Goal: Task Accomplishment & Management: Complete application form

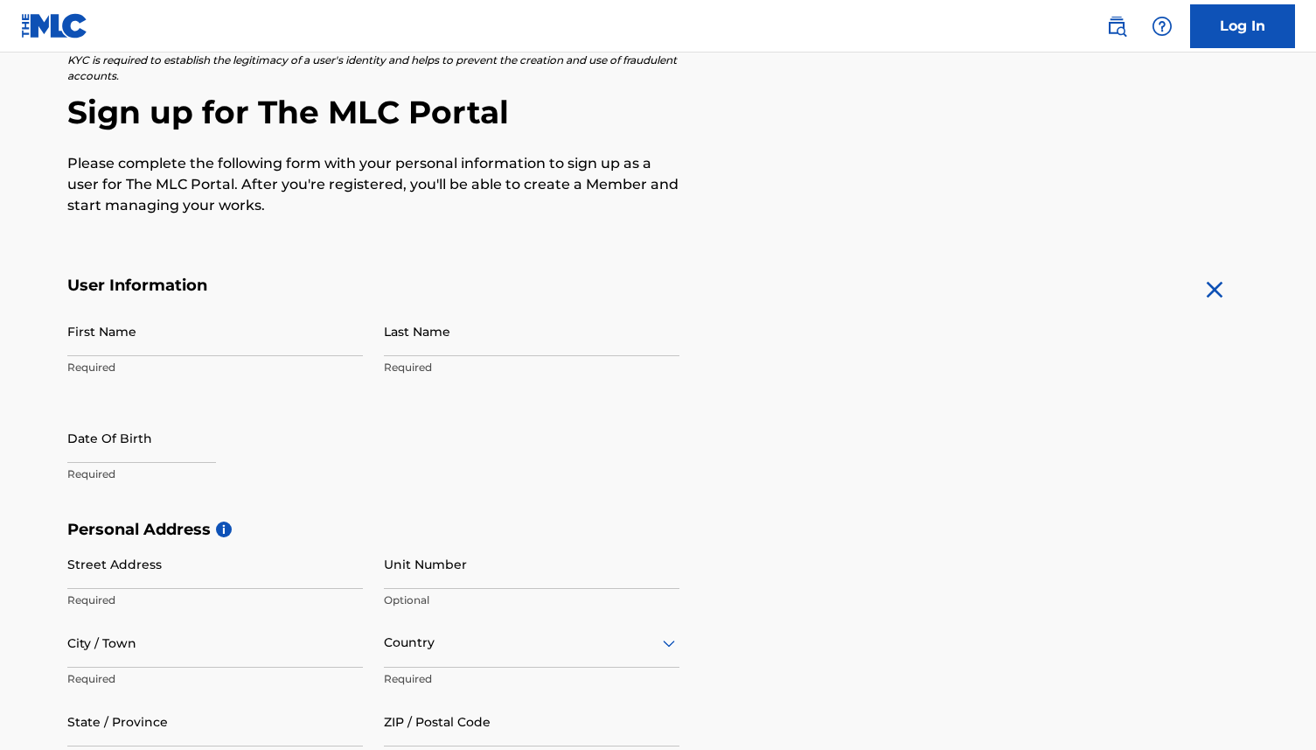
scroll to position [144, 0]
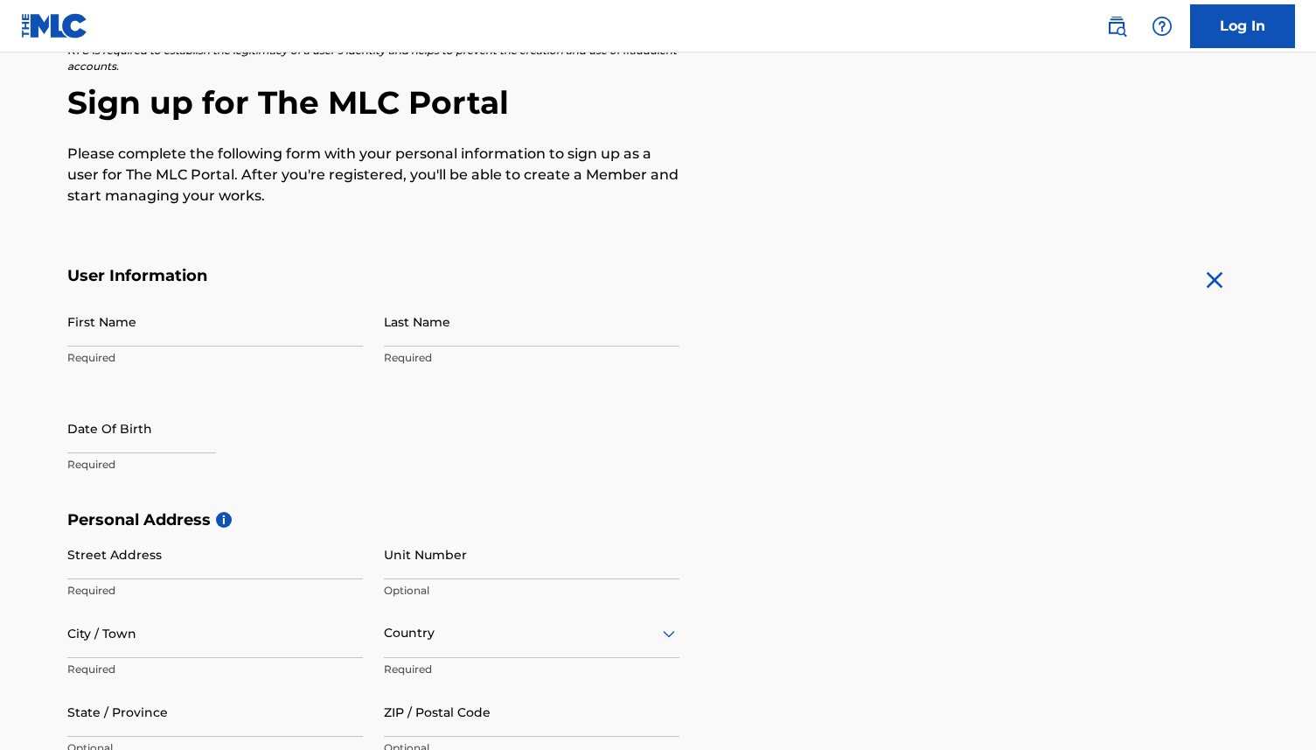
click at [150, 329] on input "First Name" at bounding box center [215, 322] width 296 height 50
type input "[PERSON_NAME]"
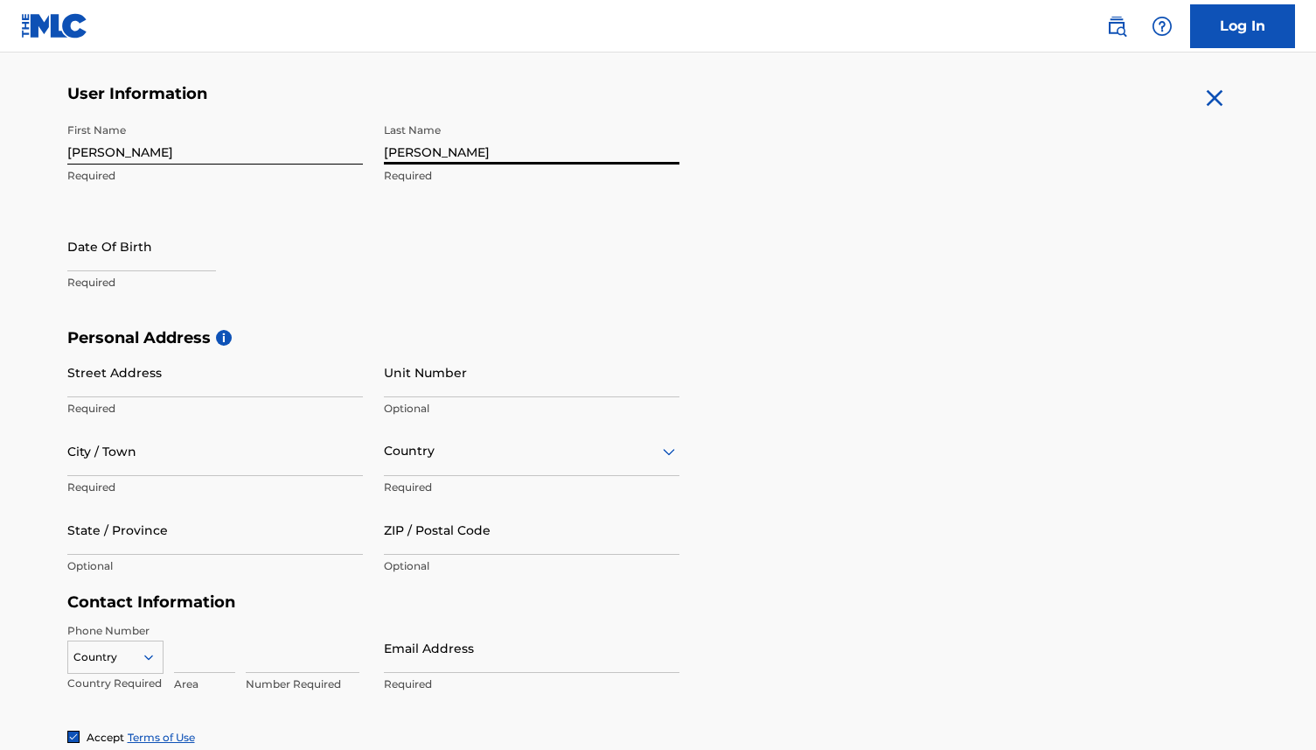
scroll to position [328, 0]
type input "[PERSON_NAME]"
click at [99, 268] on input "text" at bounding box center [141, 245] width 149 height 50
select select "7"
select select "2025"
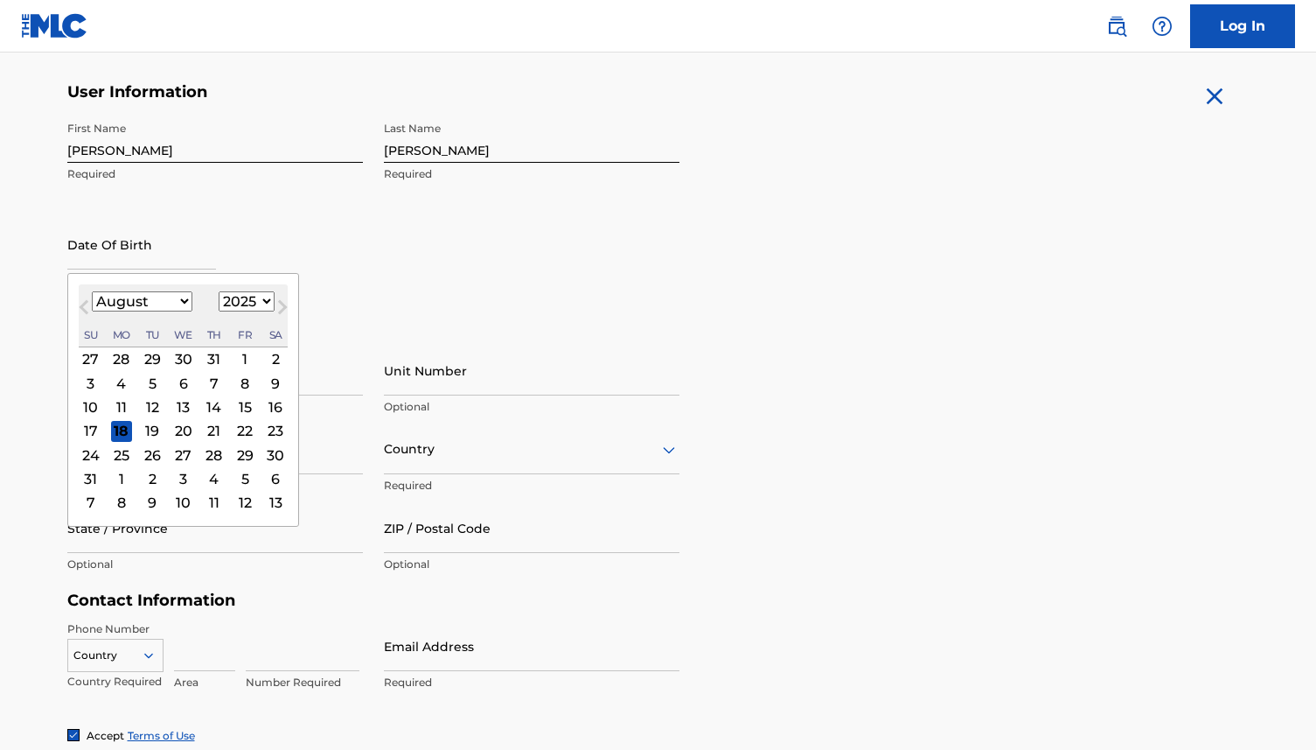
click at [181, 302] on select "January February March April May June July August September October November De…" at bounding box center [142, 301] width 101 height 20
select select "8"
click at [253, 306] on select "1899 1900 1901 1902 1903 1904 1905 1906 1907 1908 1909 1910 1911 1912 1913 1914…" at bounding box center [247, 301] width 56 height 20
select select "1975"
click at [216, 428] on div "25" at bounding box center [213, 430] width 21 height 21
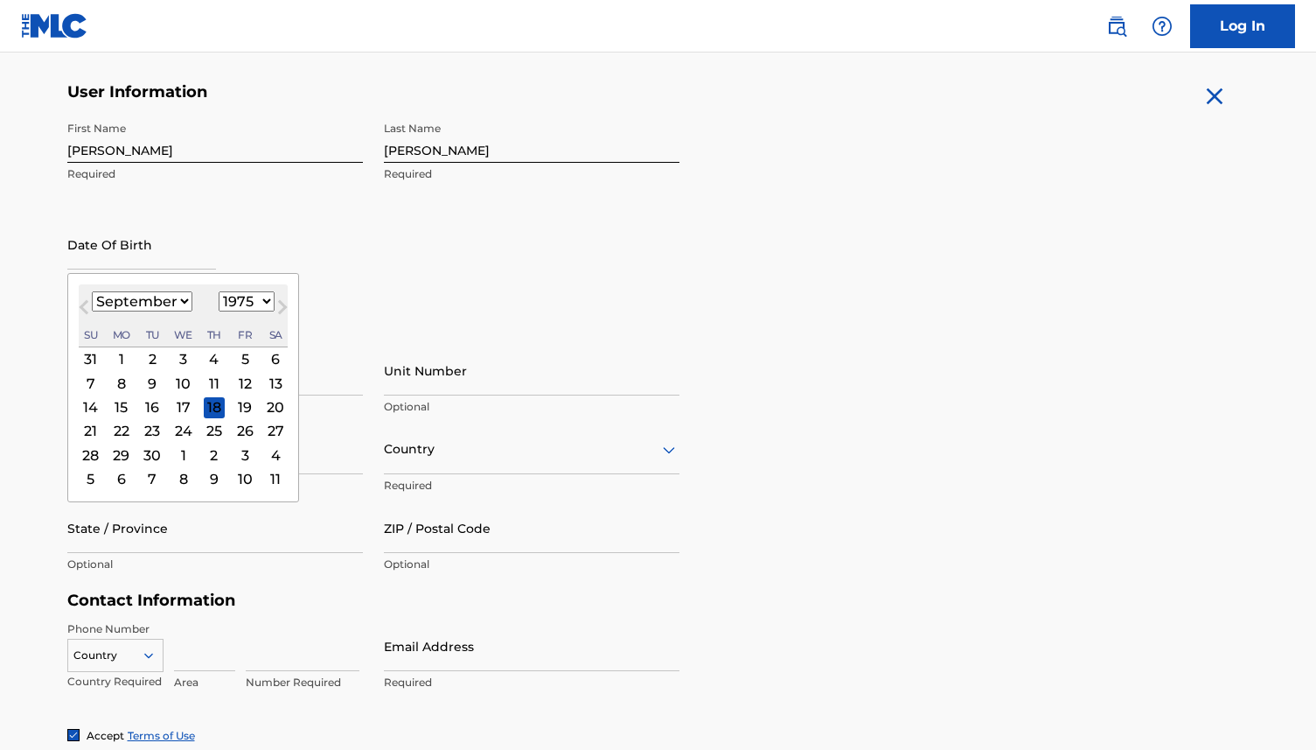
type input "September 25 1975"
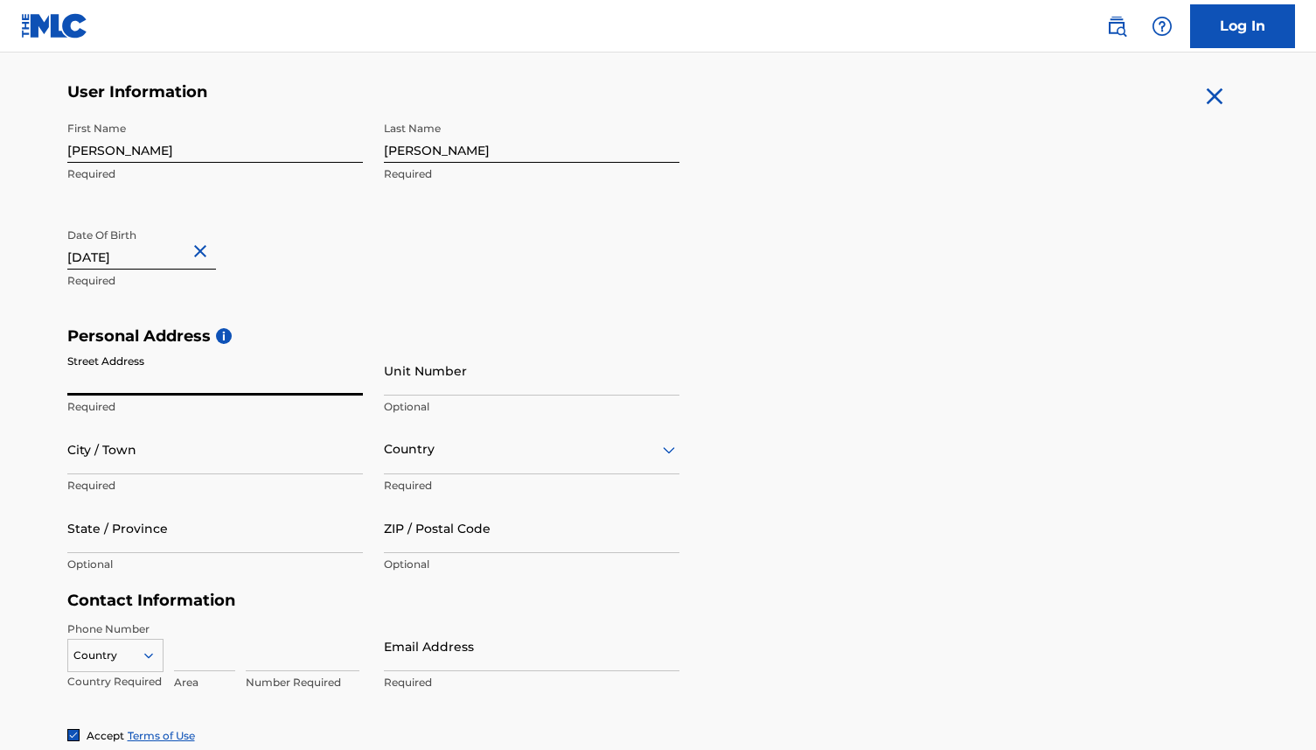
click at [231, 367] on input "Street Address" at bounding box center [215, 370] width 296 height 50
type input "226 Grande View Lane"
type input "Alabaster"
type input "[GEOGRAPHIC_DATA]"
type input "Alabama"
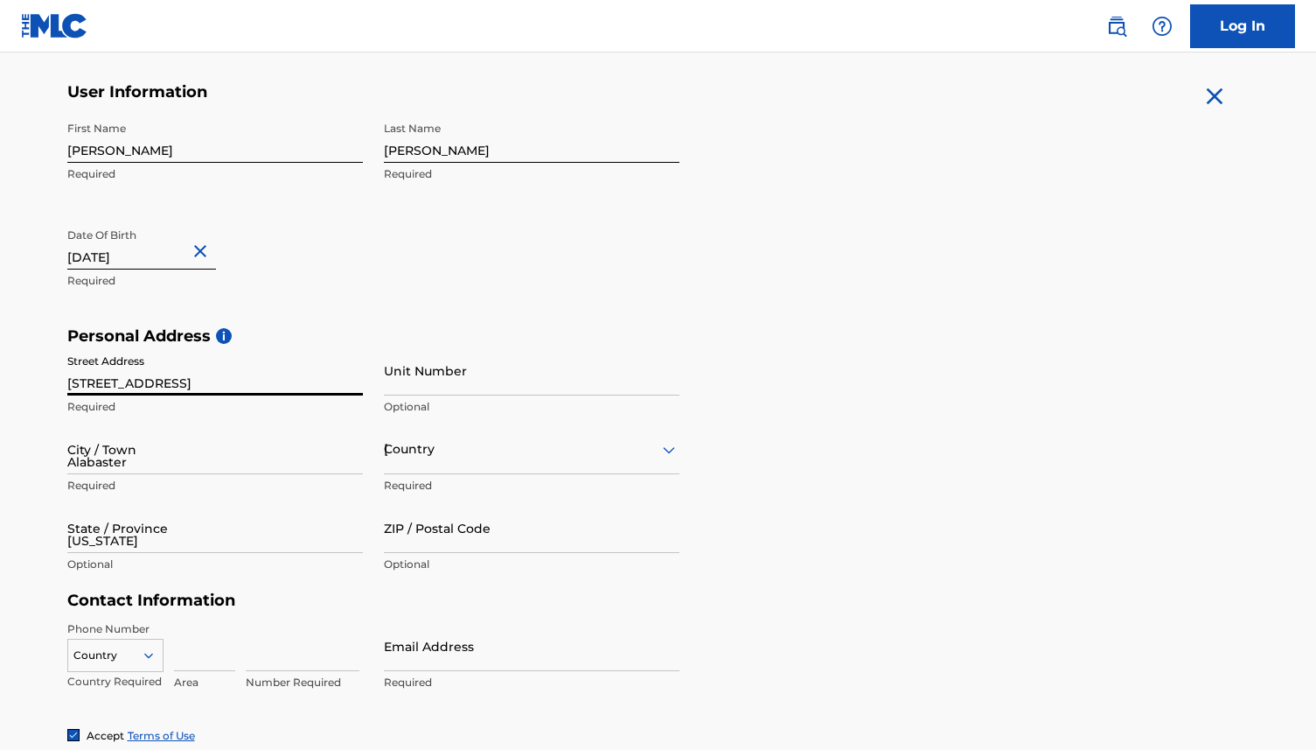
type input "35114"
type input "1"
type input "205"
type input "2188332"
type input "[PERSON_NAME][EMAIL_ADDRESS][PERSON_NAME][DOMAIN_NAME]"
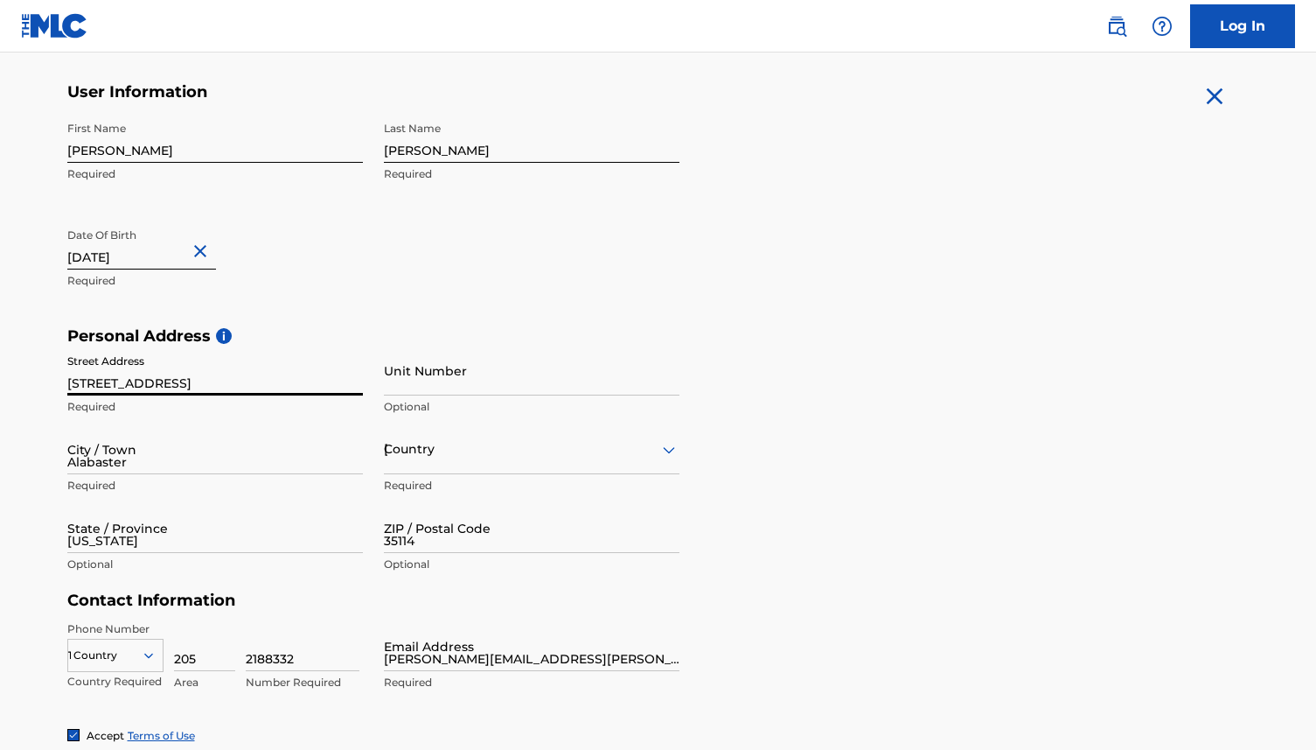
scroll to position [506, 0]
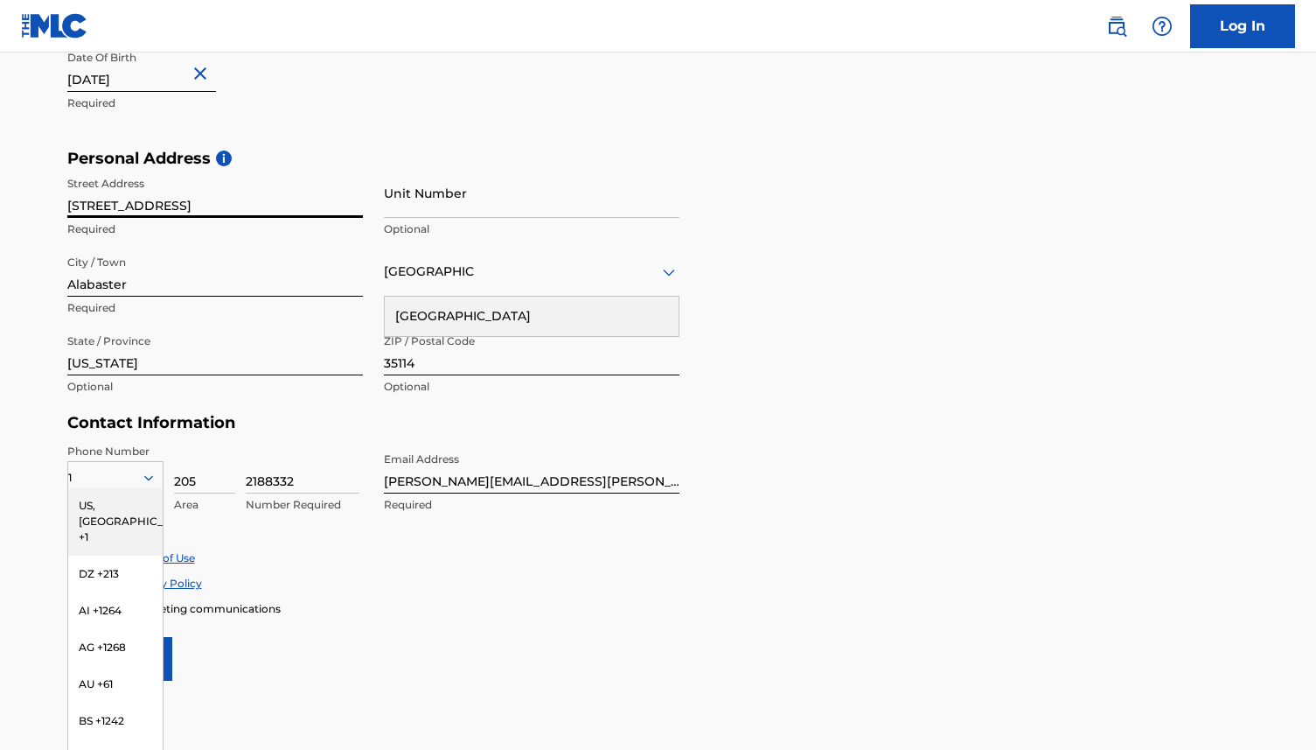
click at [206, 211] on input "226 Grande View Lane" at bounding box center [215, 193] width 296 height 50
type input "[STREET_ADDRESS]"
click at [146, 278] on input "Alabaster" at bounding box center [215, 272] width 296 height 50
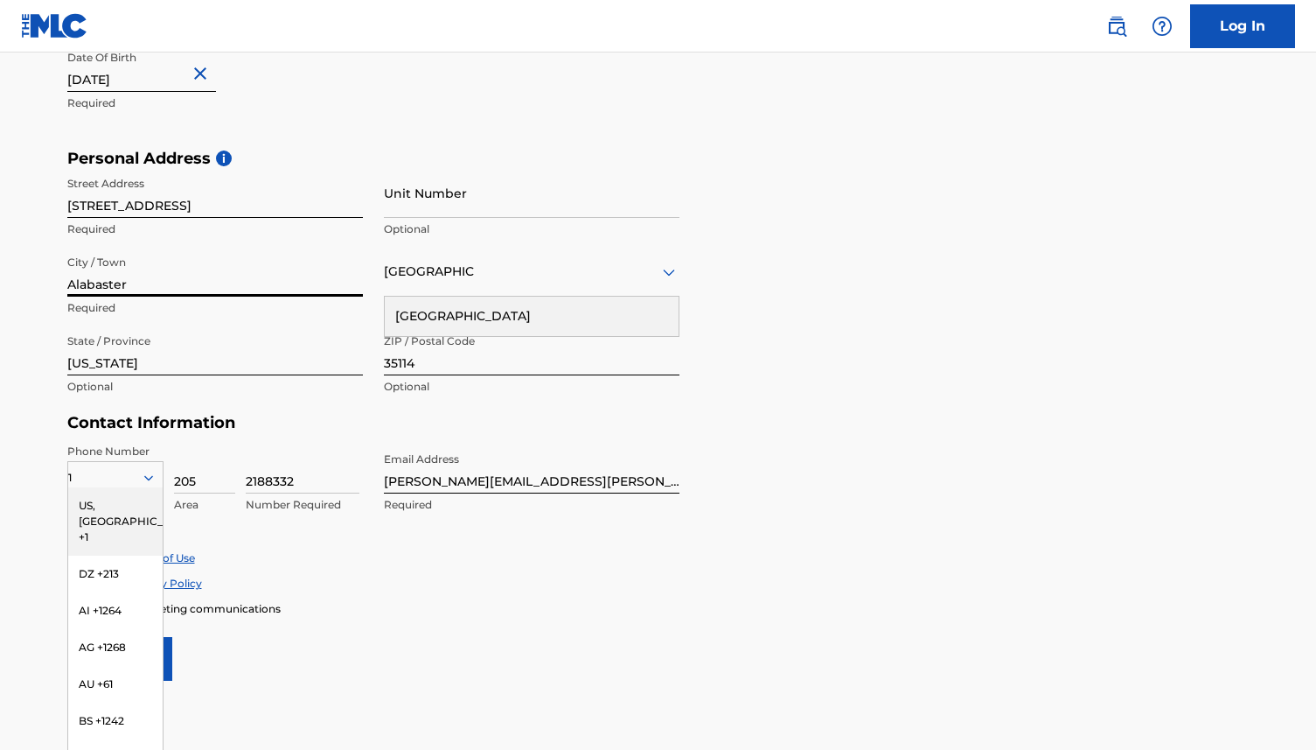
type input "Old Hickory"
click at [219, 362] on input "Alabama" at bounding box center [215, 350] width 296 height 50
type input "[US_STATE]"
click at [451, 363] on input "35114" at bounding box center [532, 350] width 296 height 50
type input "37138"
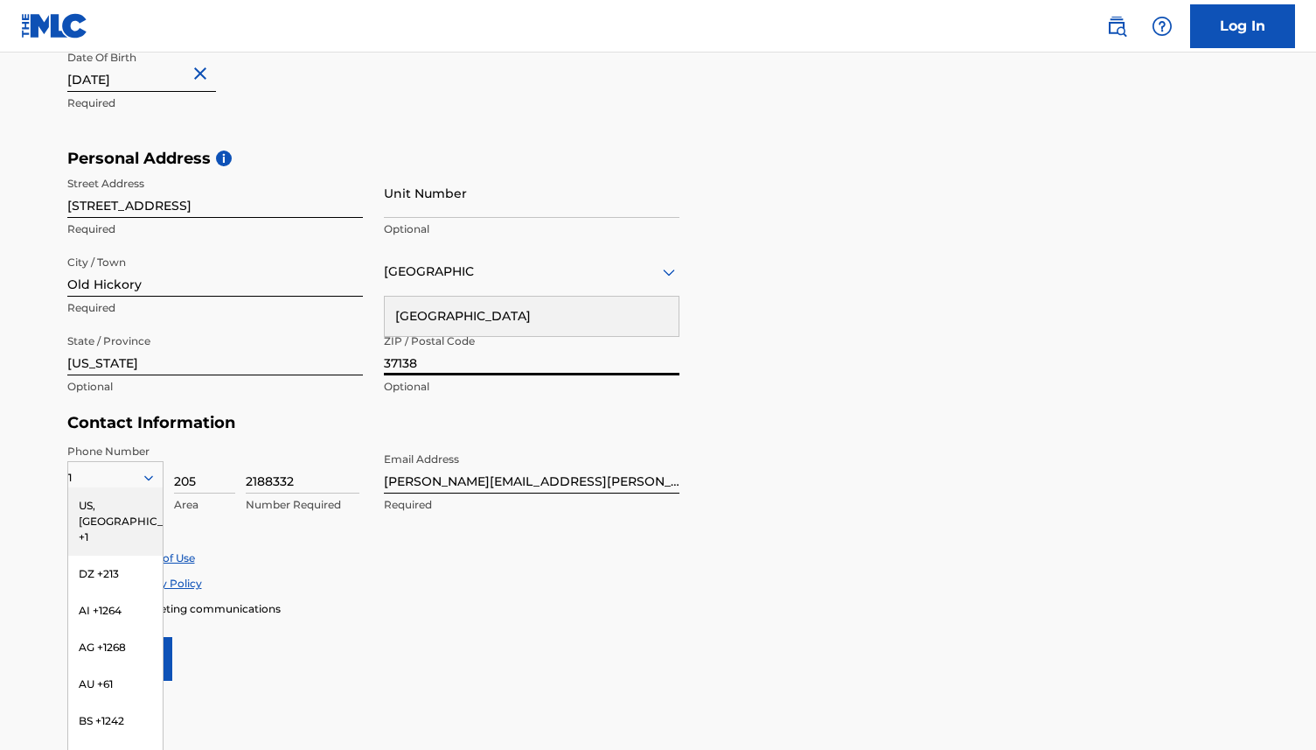
click at [835, 500] on form "User Information First Name REBEKAH Required Last Name GILBERT Required Date Of…" at bounding box center [658, 293] width 1183 height 776
click at [384, 513] on div "Email Address gilbert.rebekah@gmail.com Required" at bounding box center [532, 482] width 296 height 79
click at [106, 506] on div "US, [GEOGRAPHIC_DATA] +1" at bounding box center [115, 521] width 94 height 68
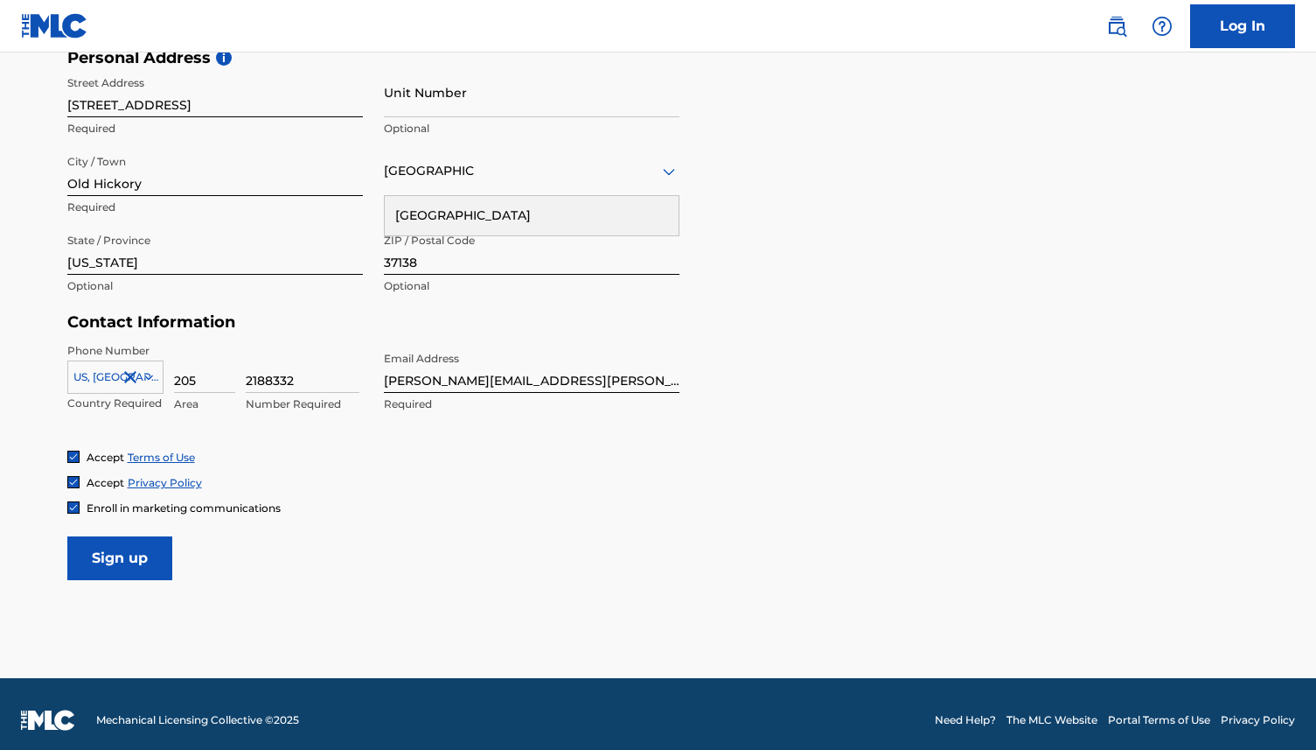
scroll to position [618, 0]
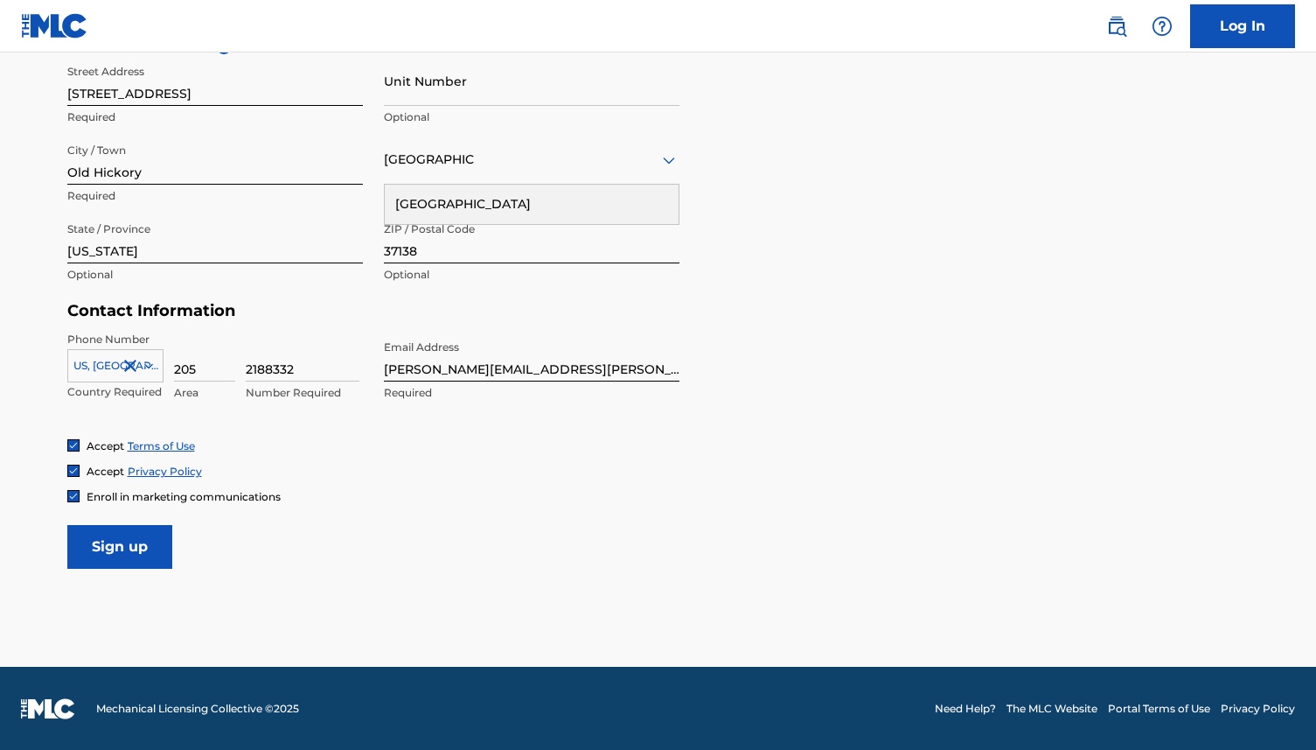
click at [150, 536] on input "Sign up" at bounding box center [119, 547] width 105 height 44
click at [665, 167] on icon at bounding box center [669, 160] width 21 height 21
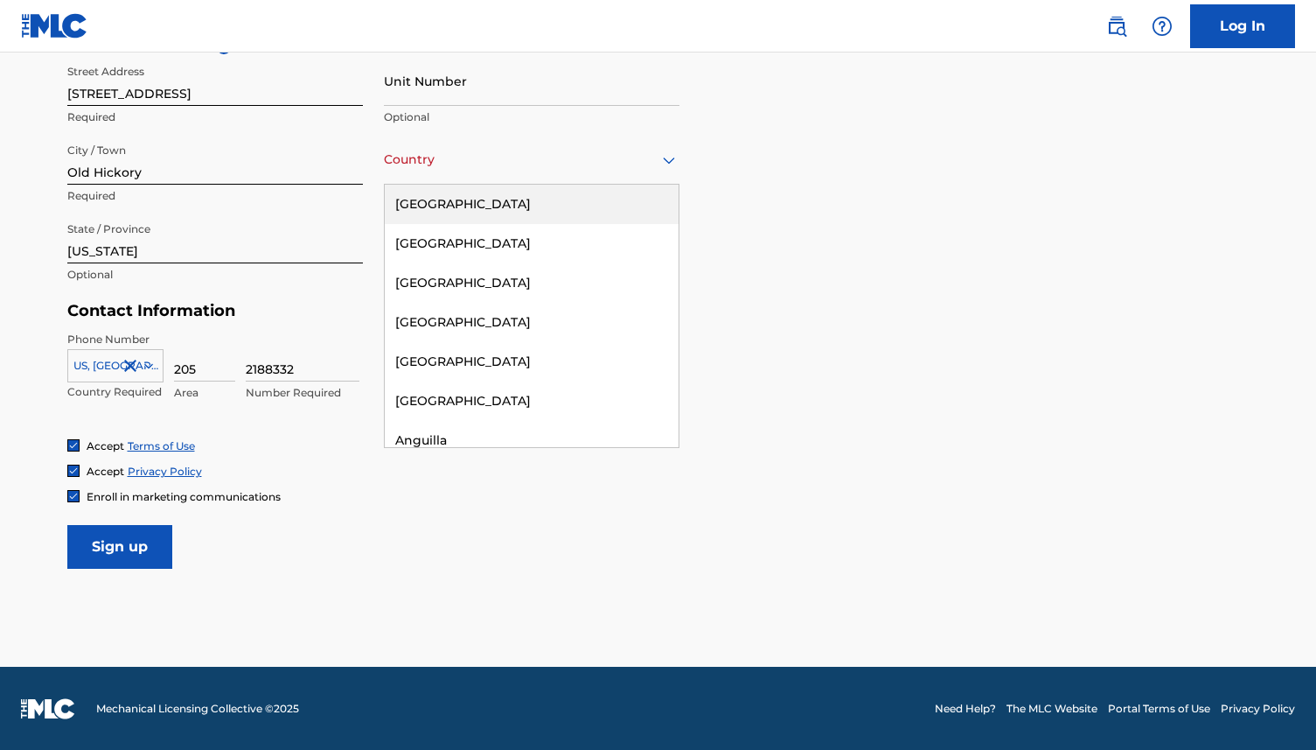
click at [476, 205] on div "[GEOGRAPHIC_DATA]" at bounding box center [532, 204] width 294 height 39
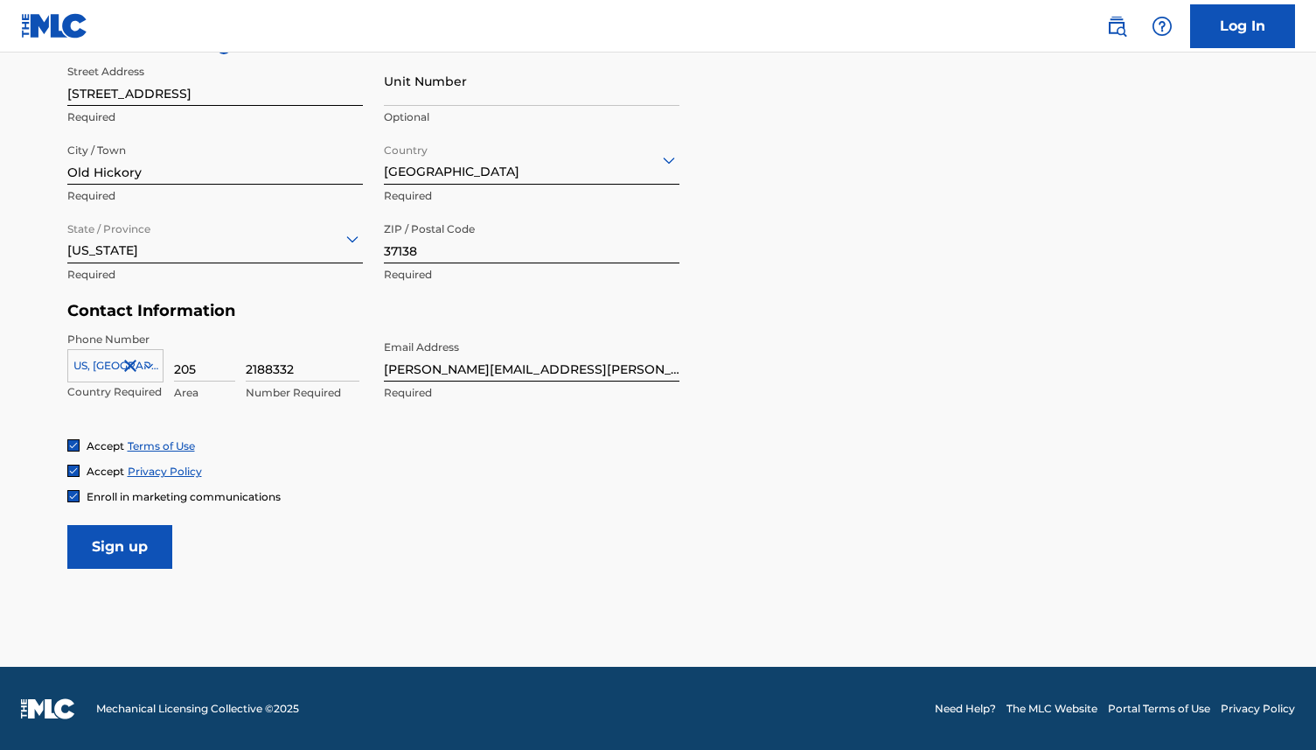
click at [94, 550] on input "Sign up" at bounding box center [119, 547] width 105 height 44
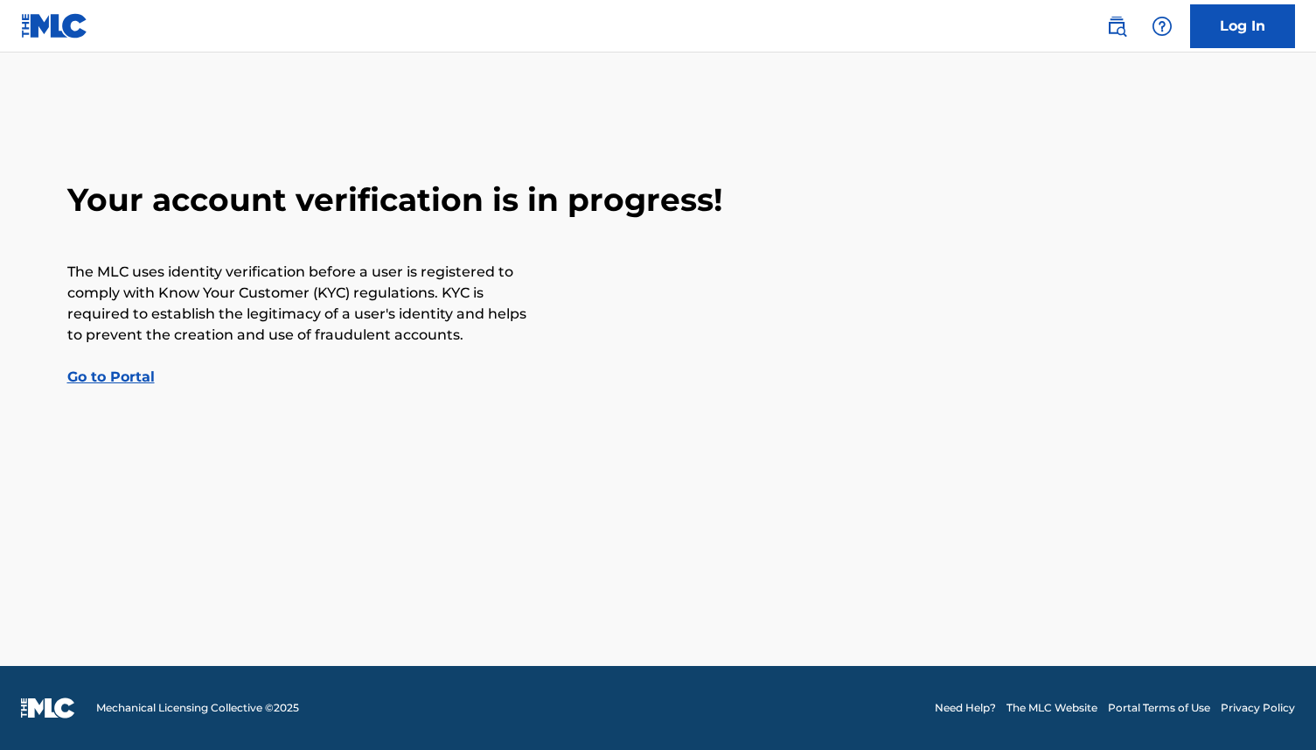
click at [135, 374] on link "Go to Portal" at bounding box center [110, 376] width 87 height 17
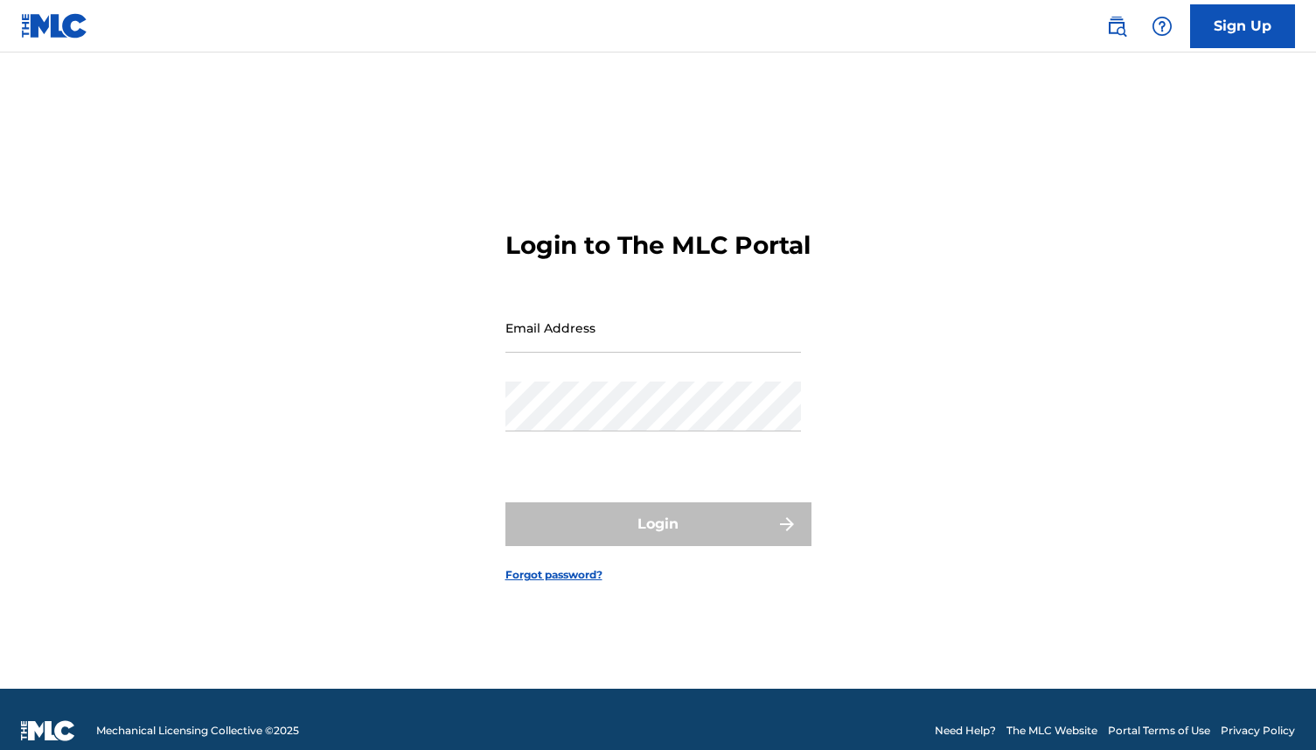
click at [1249, 34] on link "Sign Up" at bounding box center [1242, 26] width 105 height 44
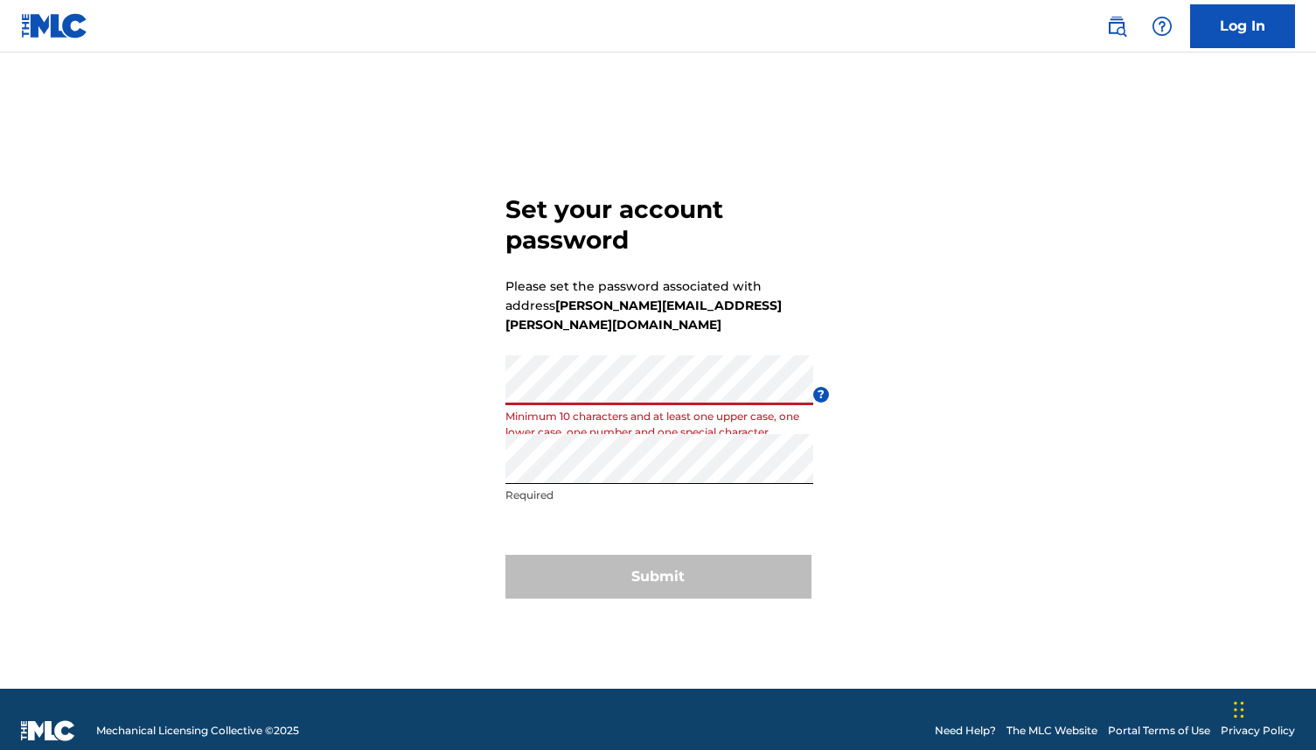
click at [438, 389] on div "Set your account password Please set the password associated with address [PERS…" at bounding box center [658, 392] width 1225 height 592
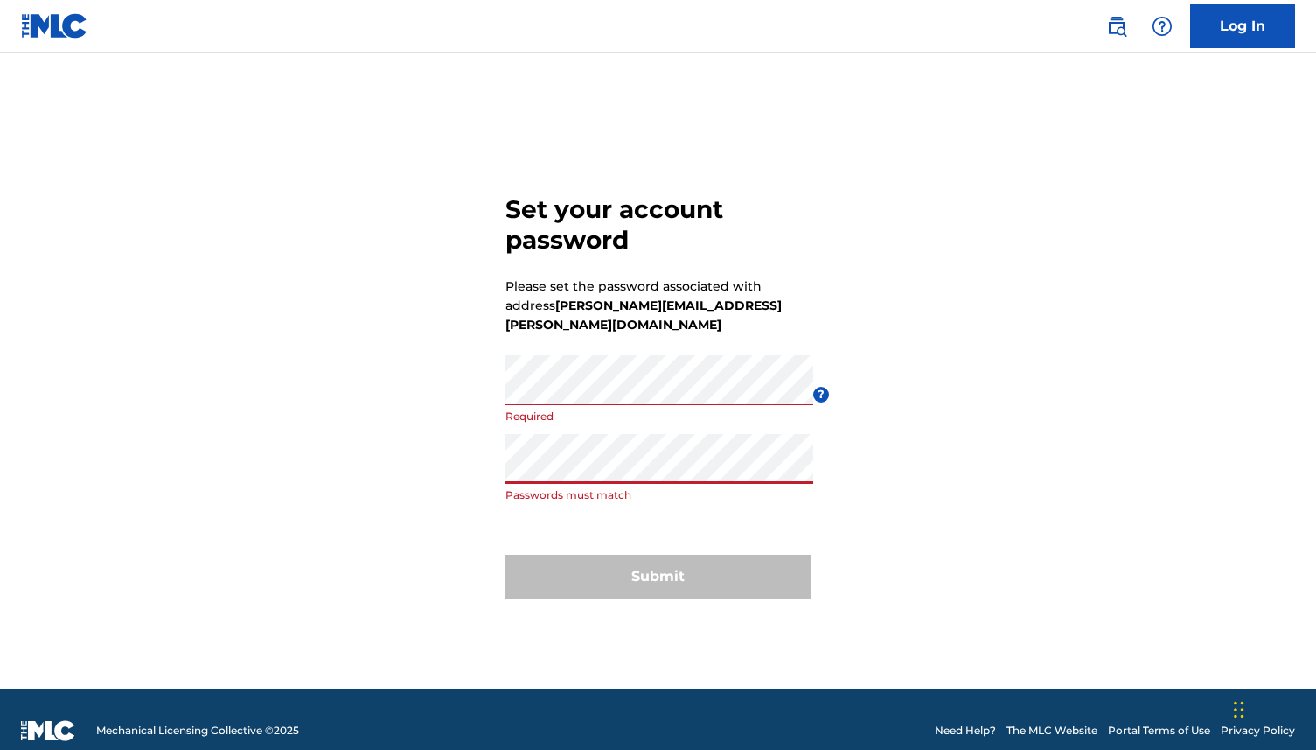
click at [374, 465] on div "Set your account password Please set the password associated with address [PERS…" at bounding box center [658, 392] width 1225 height 592
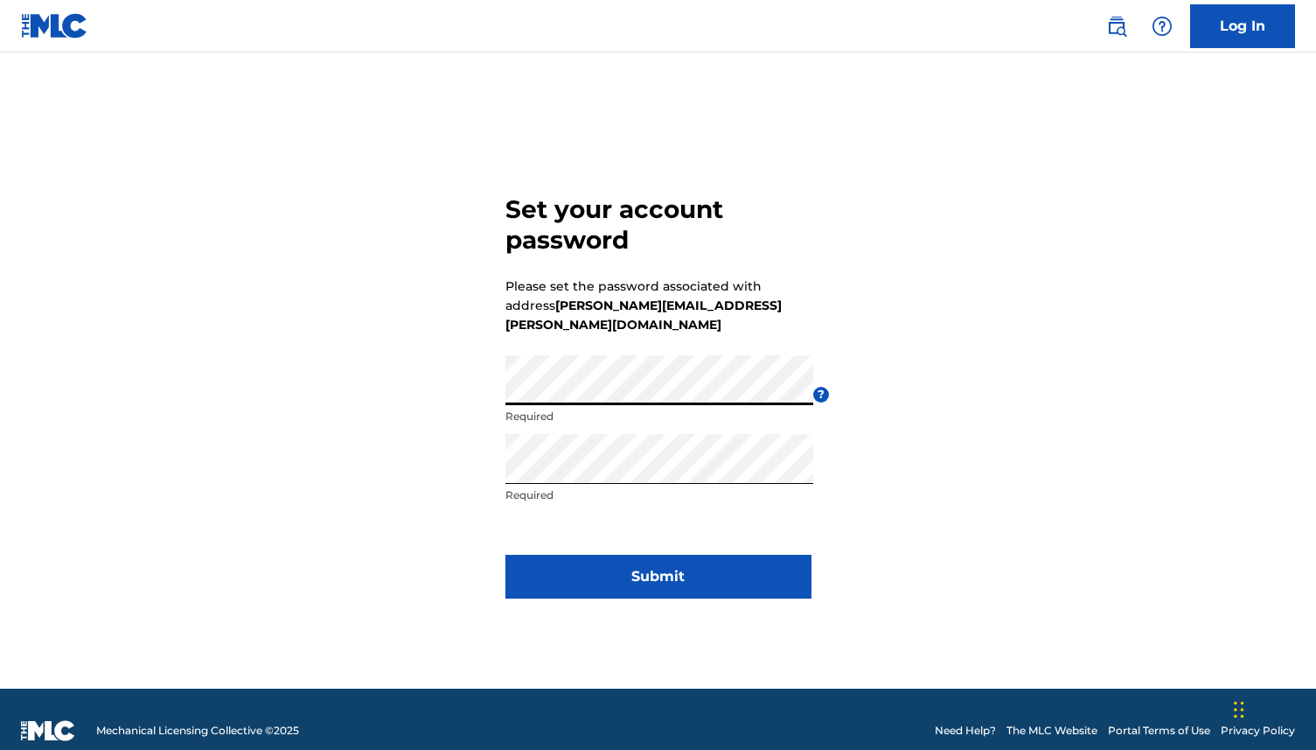
click at [616, 573] on button "Submit" at bounding box center [659, 577] width 306 height 44
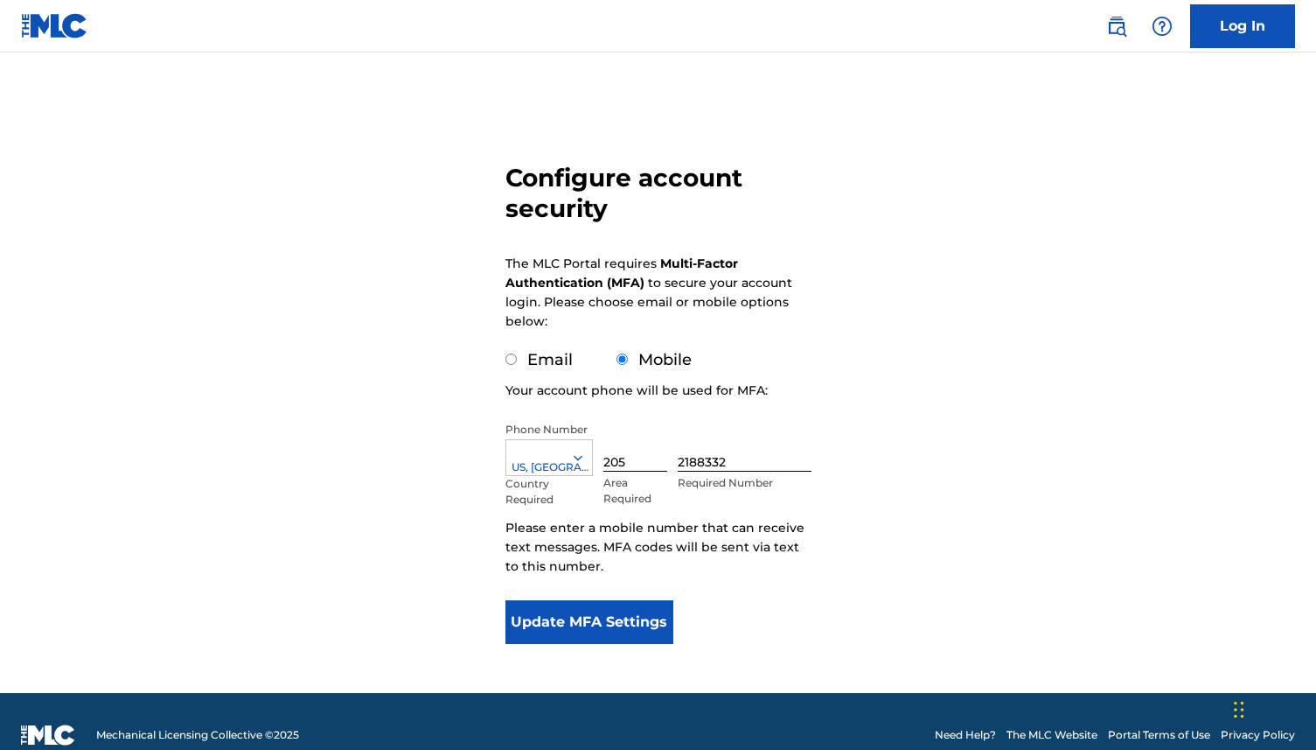
scroll to position [92, 0]
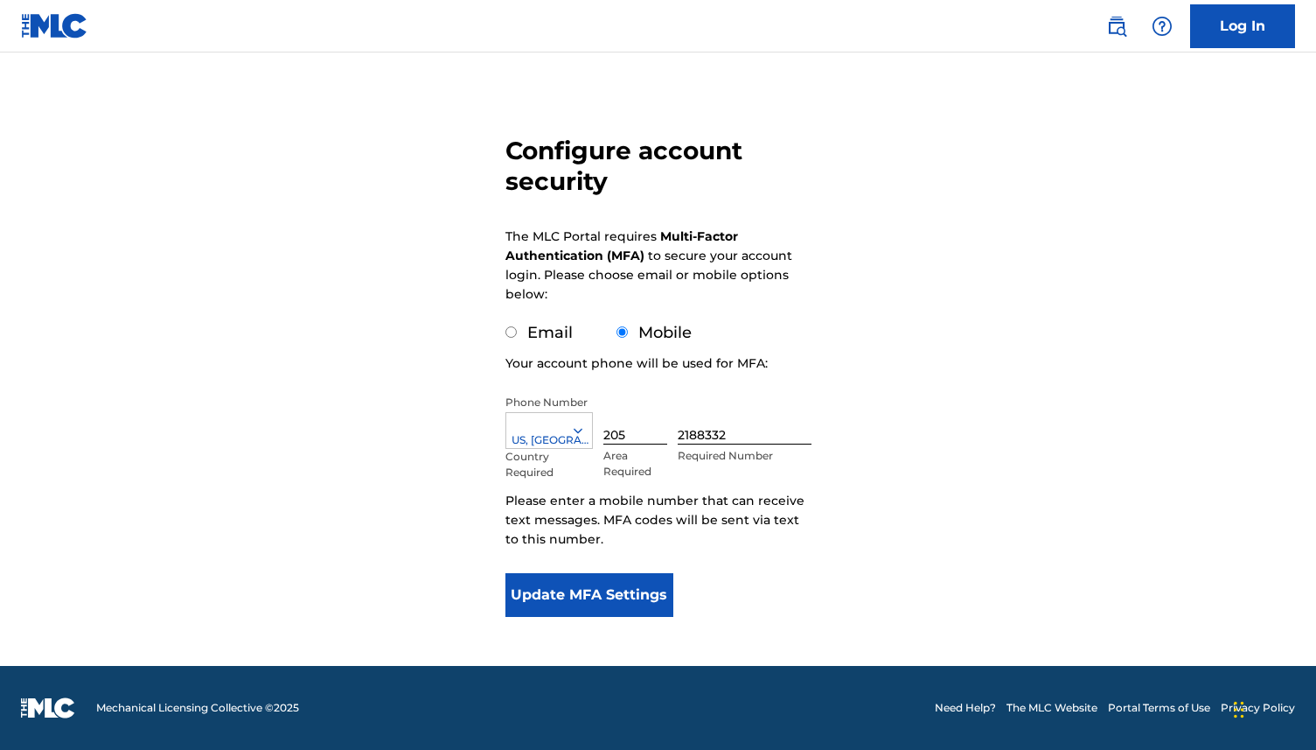
click at [563, 602] on button "Update MFA Settings" at bounding box center [590, 595] width 169 height 44
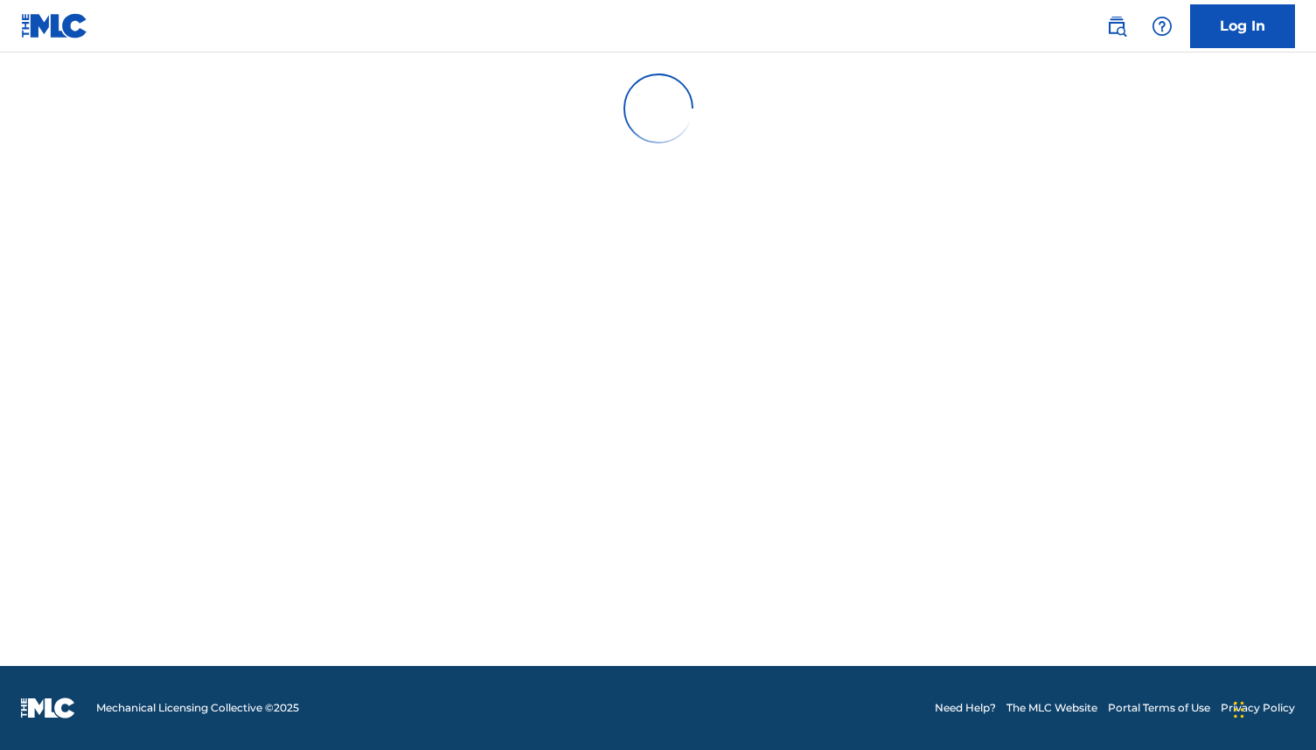
scroll to position [0, 0]
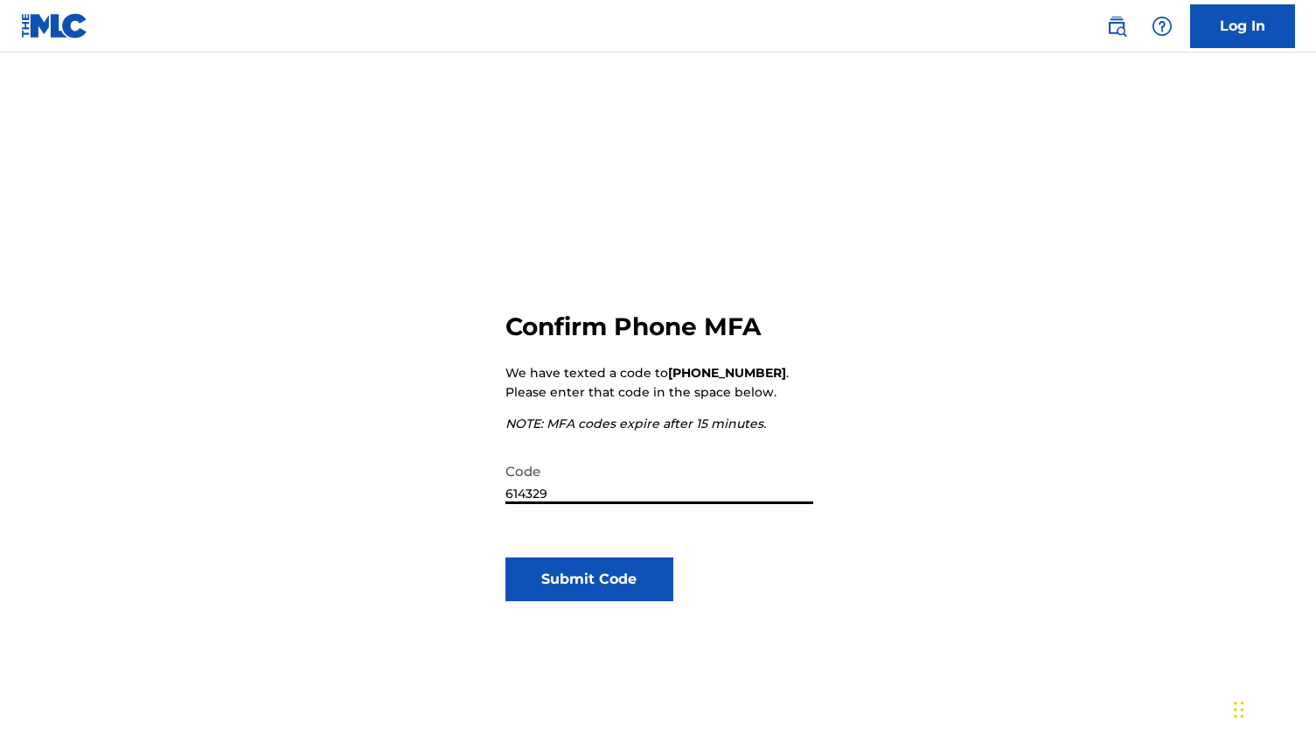
type input "614329"
click at [650, 560] on button "Submit Code" at bounding box center [590, 579] width 169 height 44
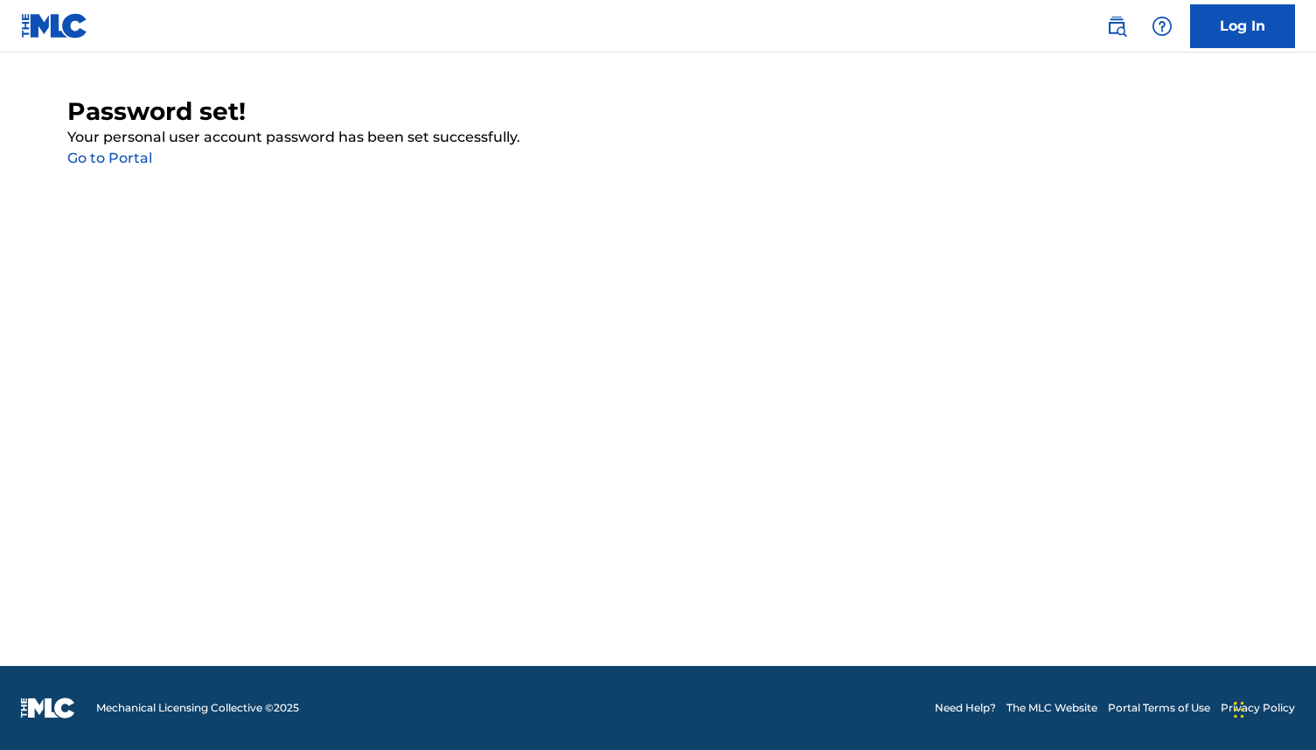
click at [132, 162] on link "Go to Portal" at bounding box center [109, 158] width 85 height 17
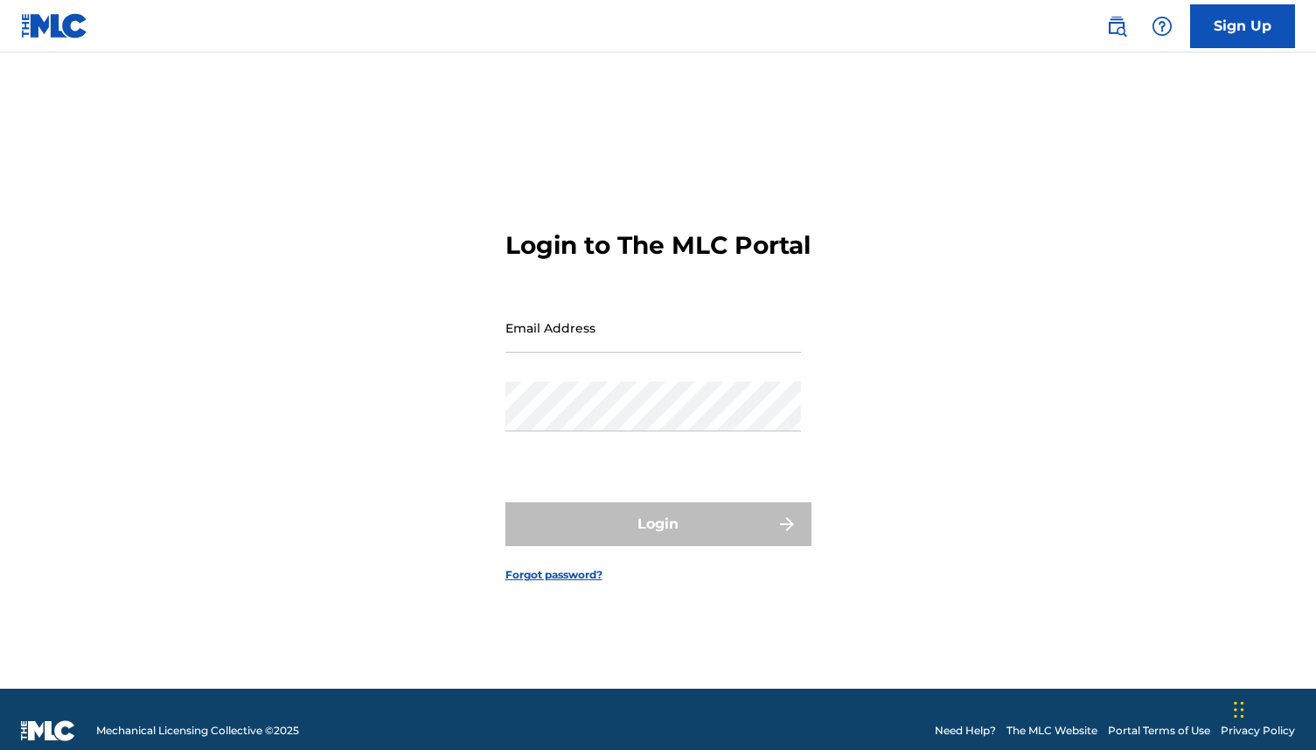
click at [585, 352] on input "Email Address" at bounding box center [654, 328] width 296 height 50
type input "[PERSON_NAME][EMAIL_ADDRESS][PERSON_NAME][DOMAIN_NAME]"
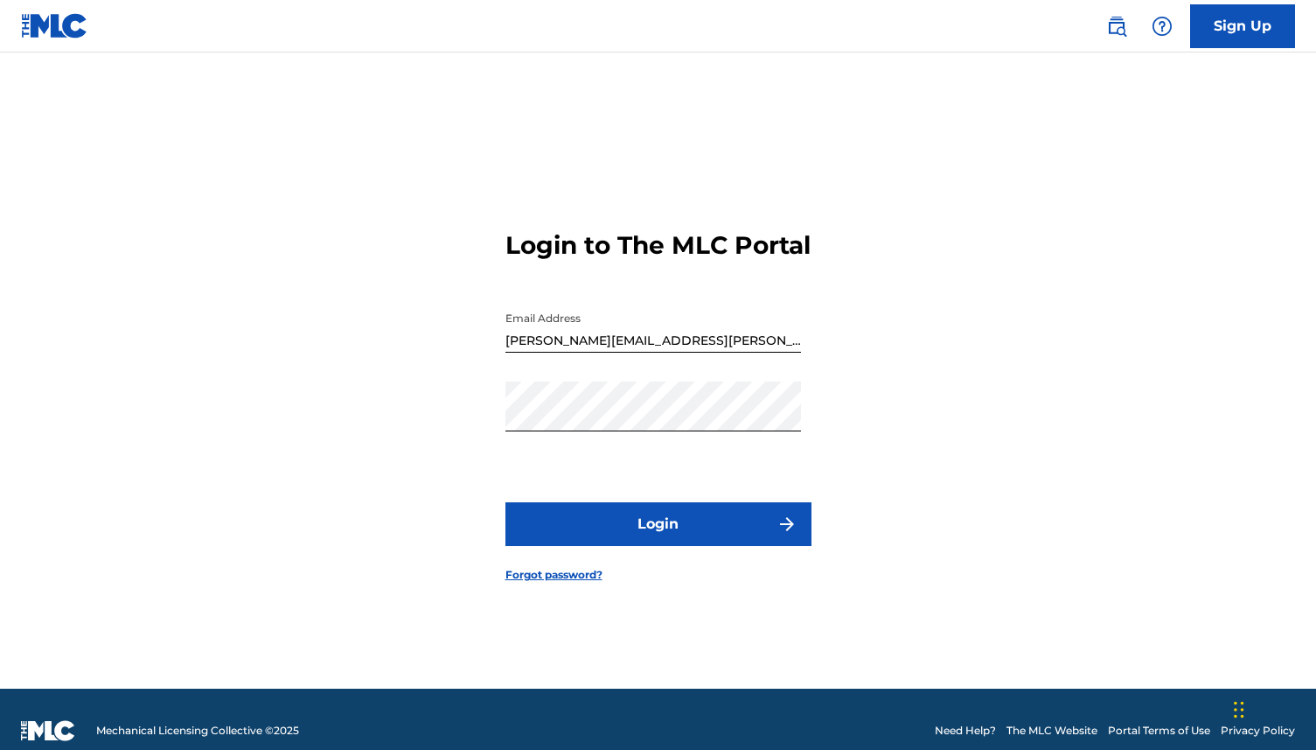
click at [631, 535] on button "Login" at bounding box center [659, 524] width 306 height 44
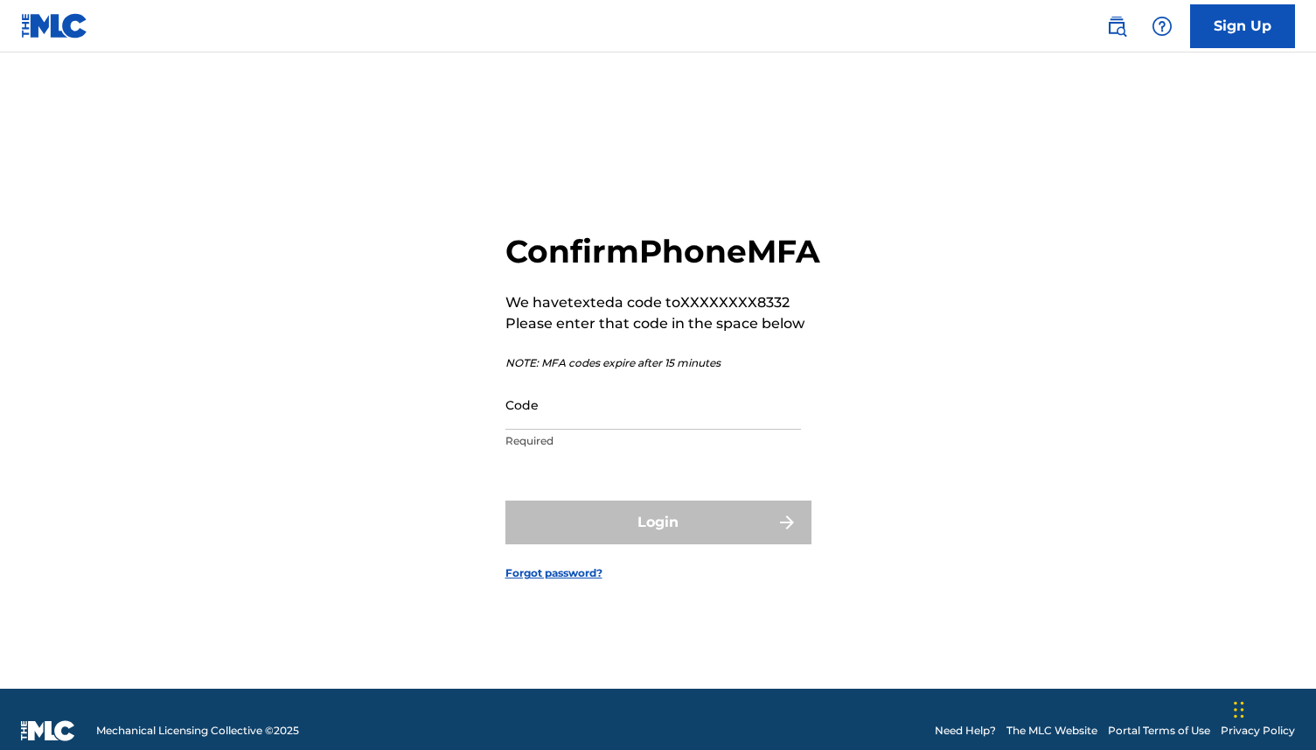
click at [708, 429] on input "Code" at bounding box center [654, 405] width 296 height 50
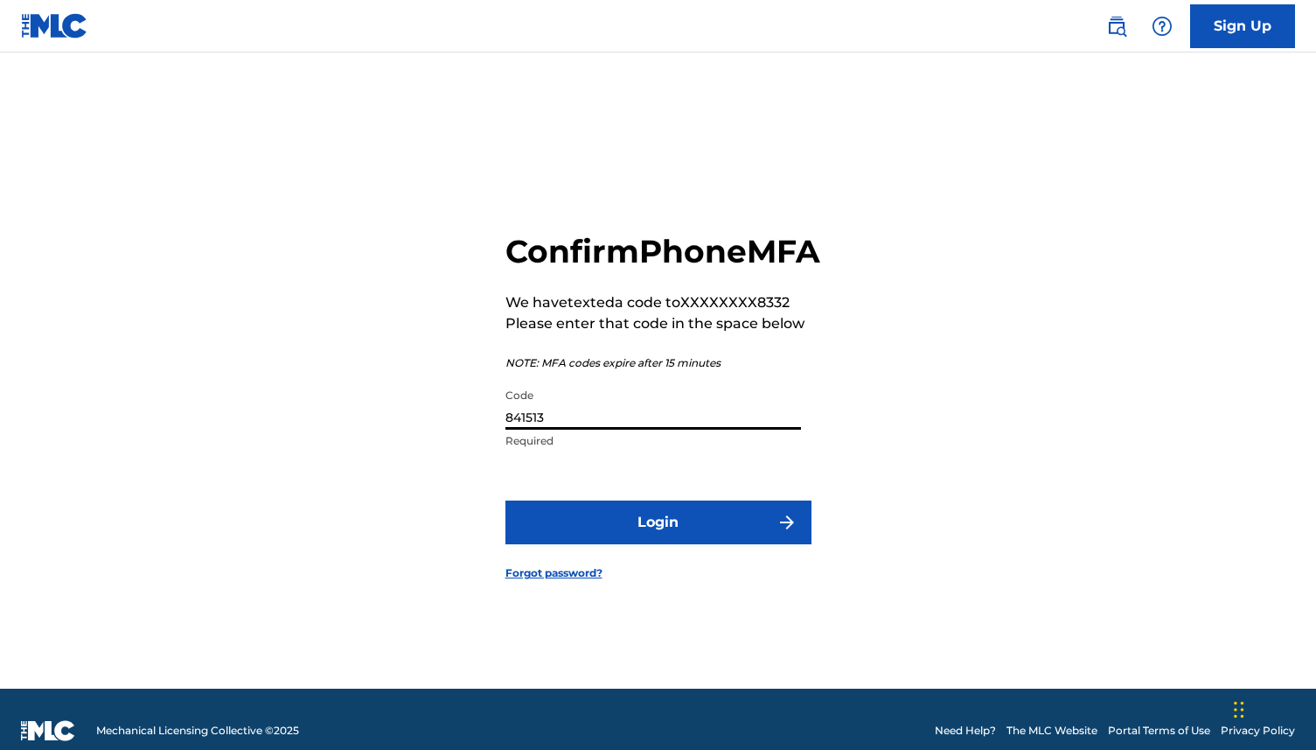
type input "841513"
click at [685, 543] on button "Login" at bounding box center [659, 522] width 306 height 44
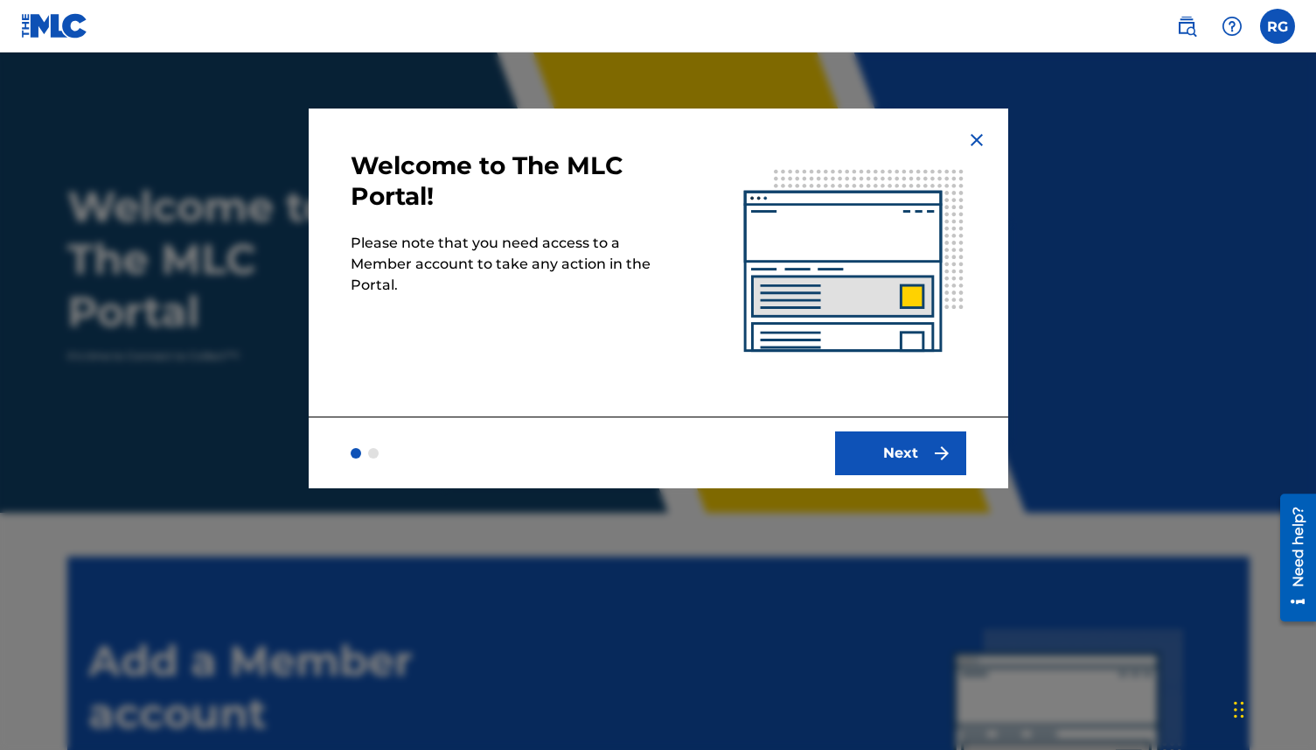
click at [883, 454] on button "Next" at bounding box center [900, 453] width 131 height 44
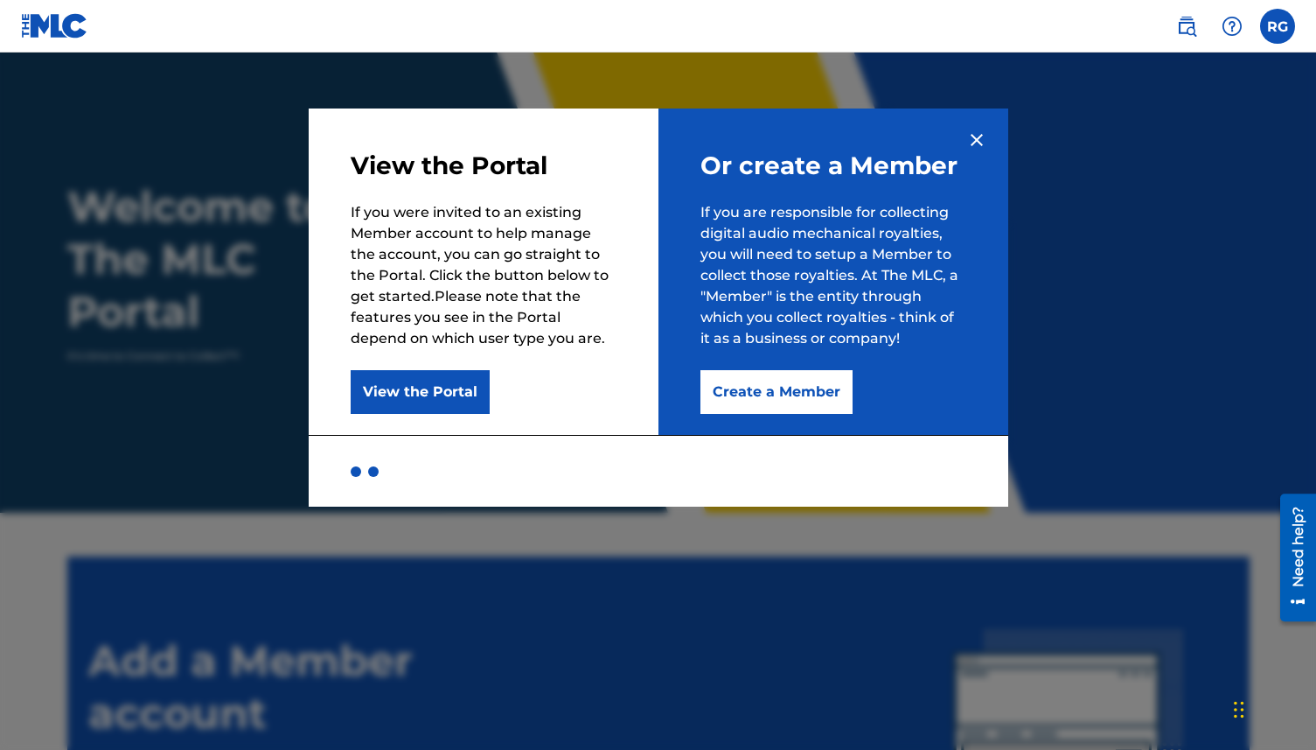
click at [729, 410] on button "Create a Member" at bounding box center [777, 392] width 152 height 44
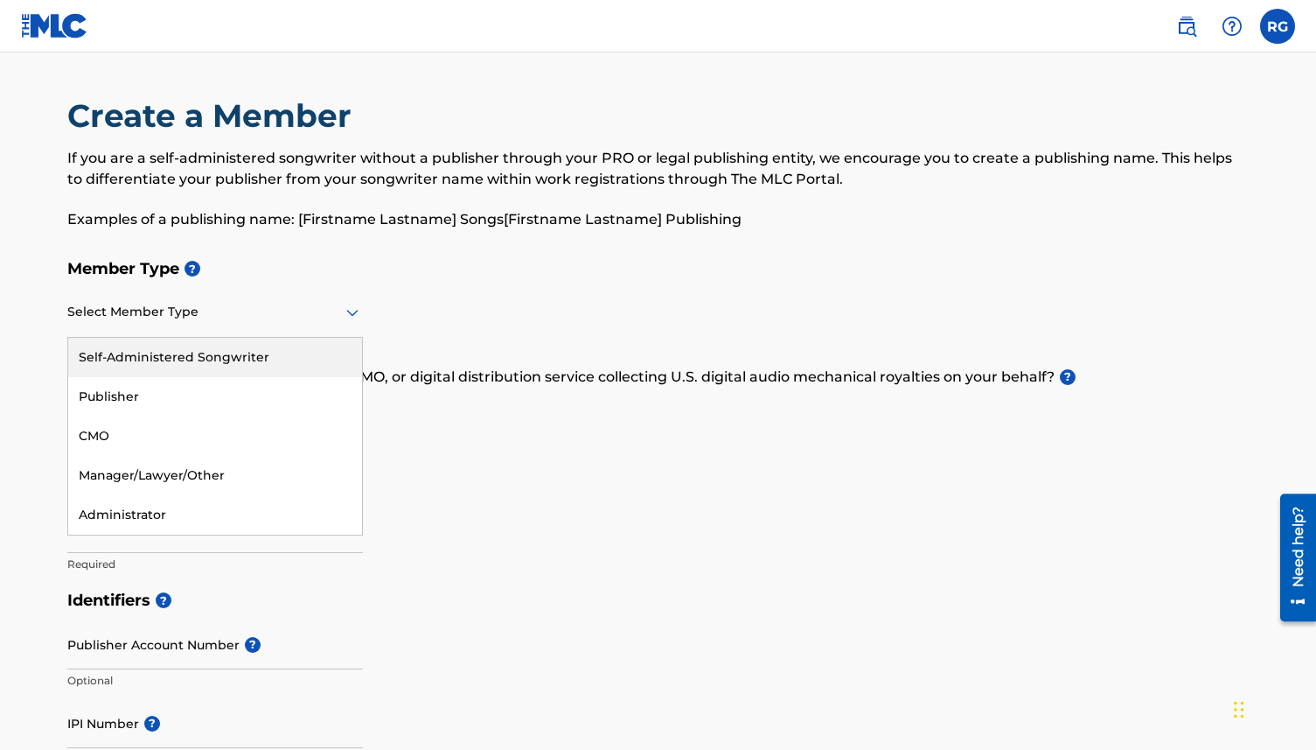
click at [220, 323] on div "Select Member Type" at bounding box center [215, 313] width 296 height 50
click at [206, 359] on div "Self-Administered Songwriter" at bounding box center [215, 357] width 294 height 39
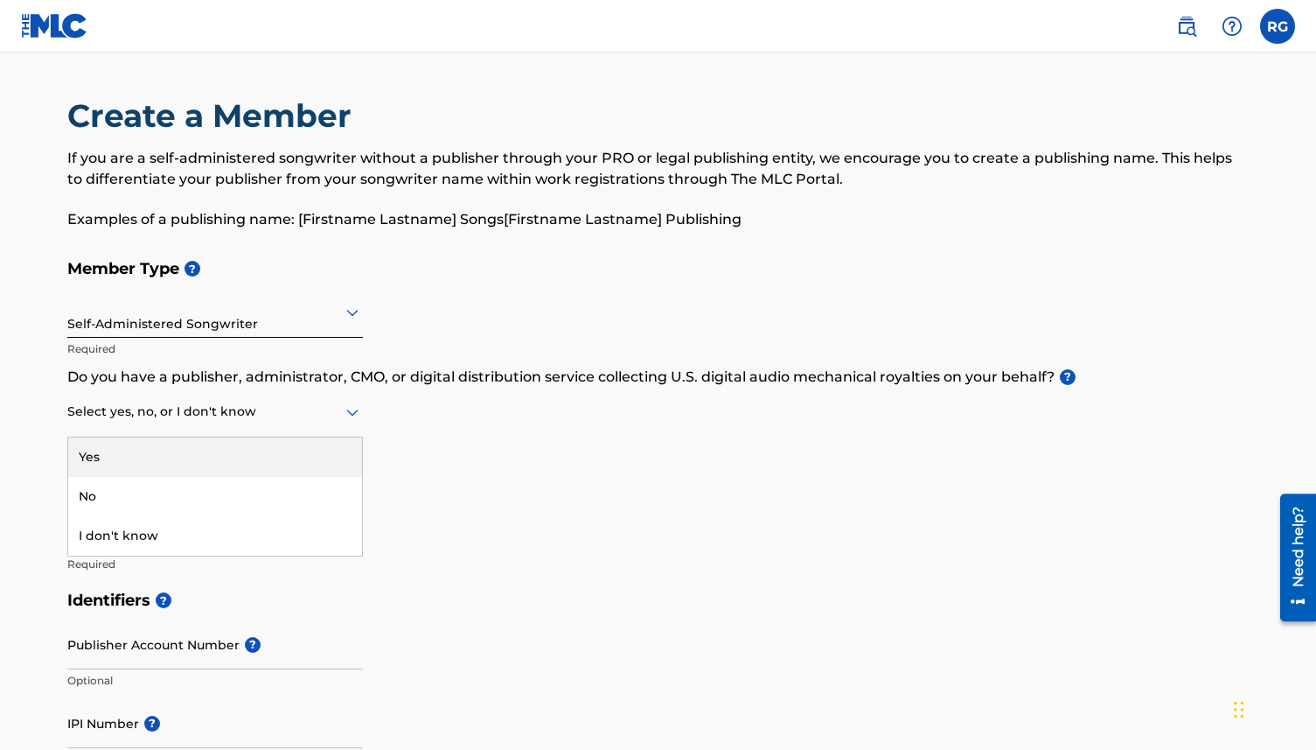
click at [343, 415] on icon at bounding box center [352, 411] width 21 height 21
click at [126, 459] on div "Yes" at bounding box center [215, 456] width 294 height 39
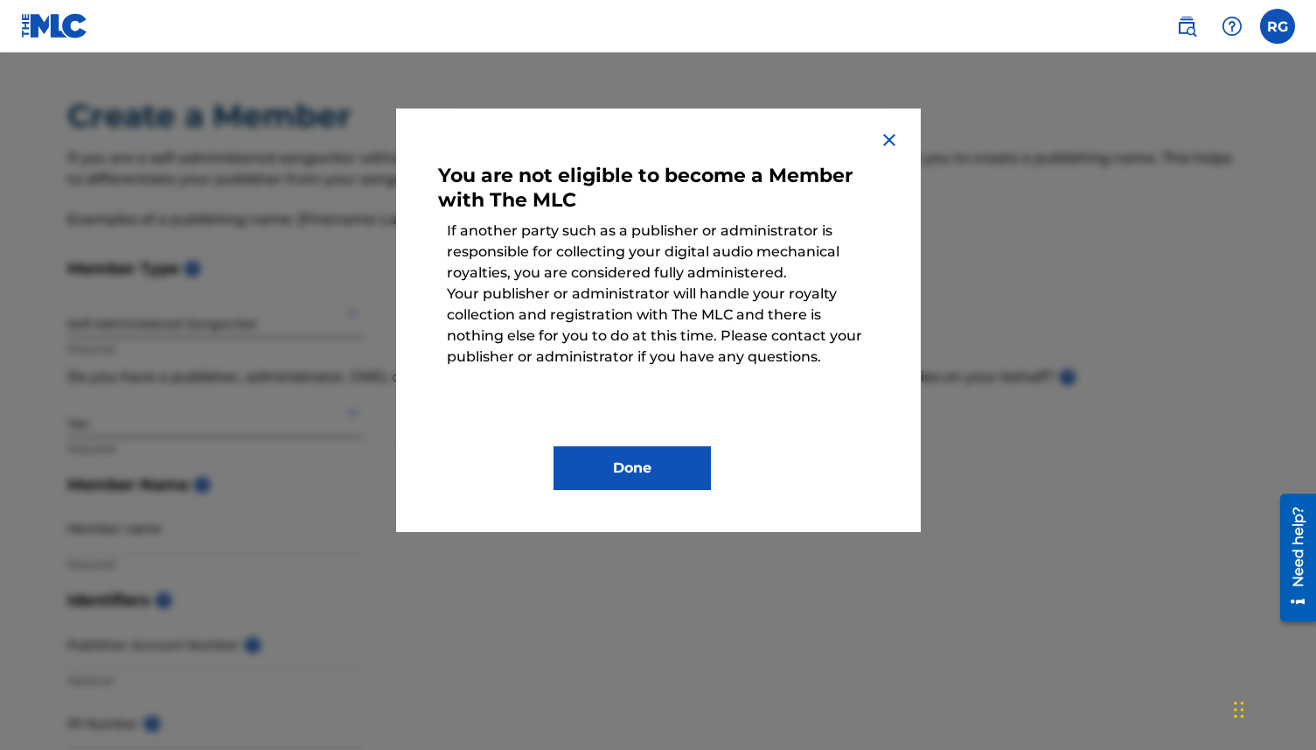
click at [887, 133] on img at bounding box center [889, 139] width 21 height 21
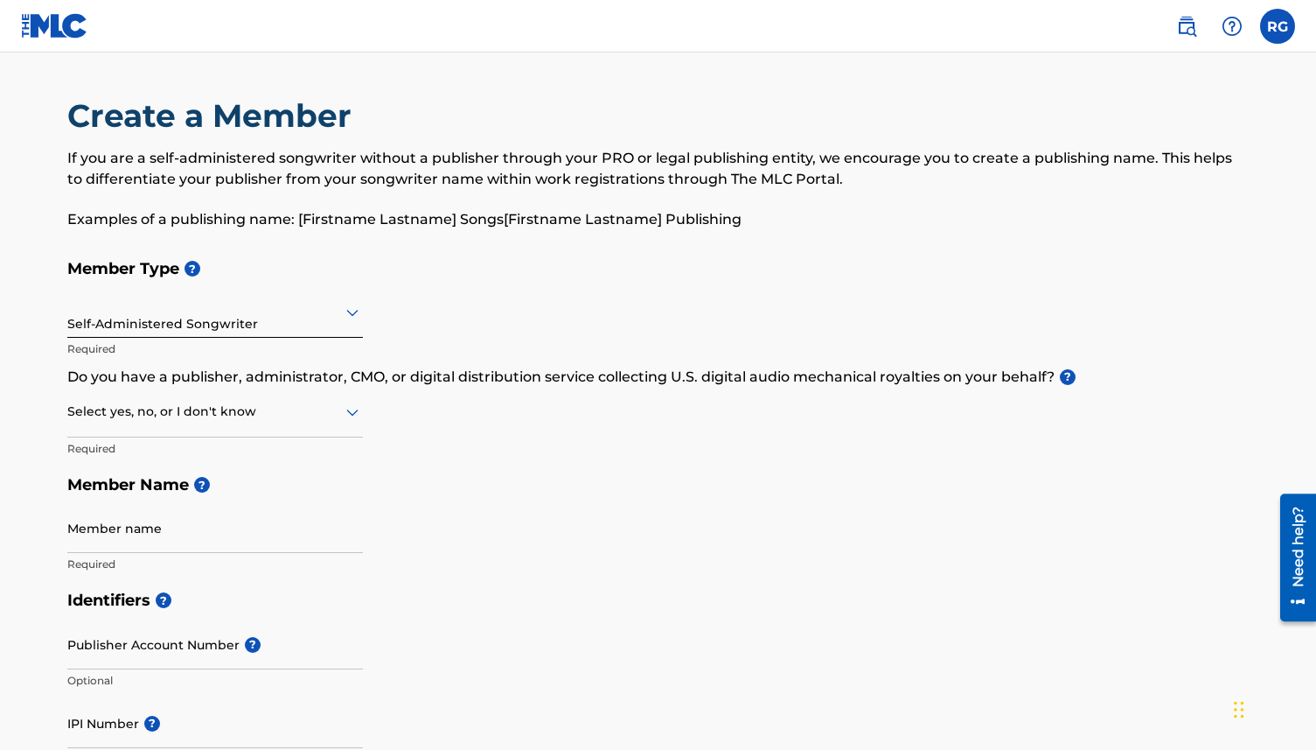
click at [195, 412] on div at bounding box center [215, 412] width 296 height 22
click at [90, 537] on div "I don't know" at bounding box center [215, 535] width 294 height 39
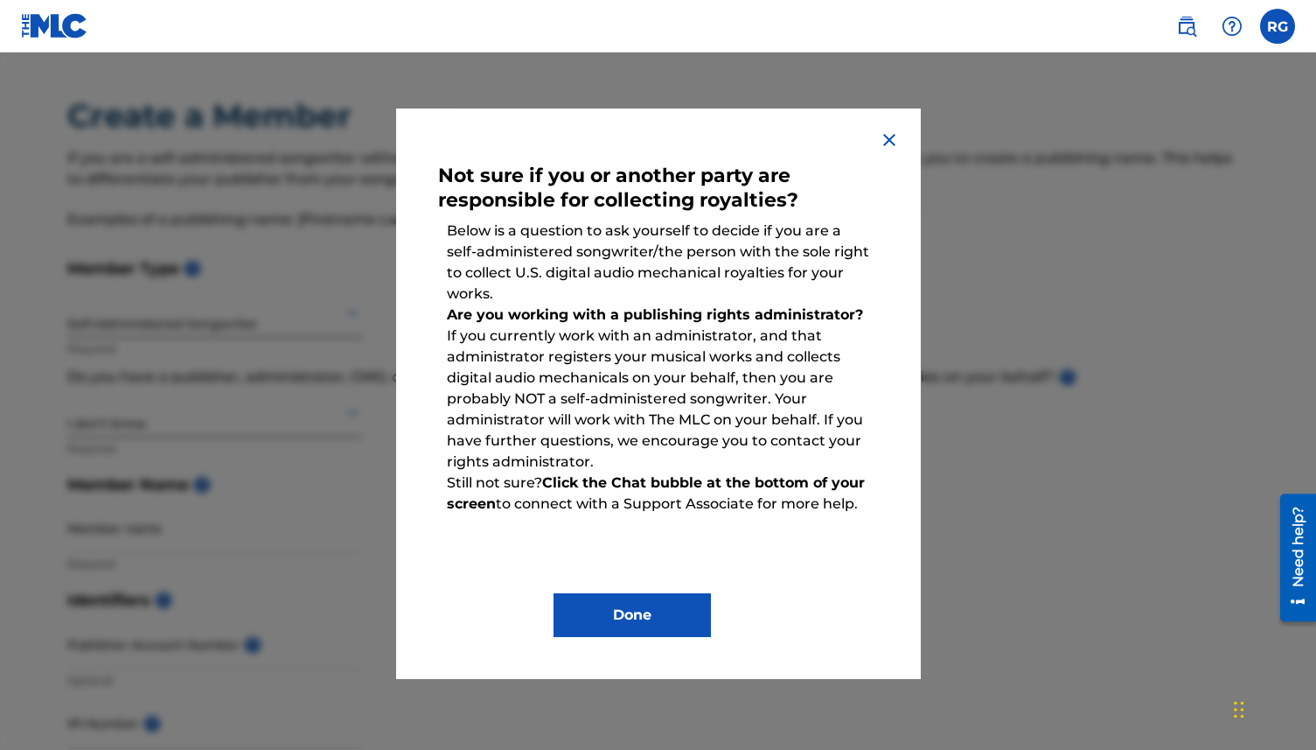
click at [886, 136] on img at bounding box center [889, 139] width 21 height 21
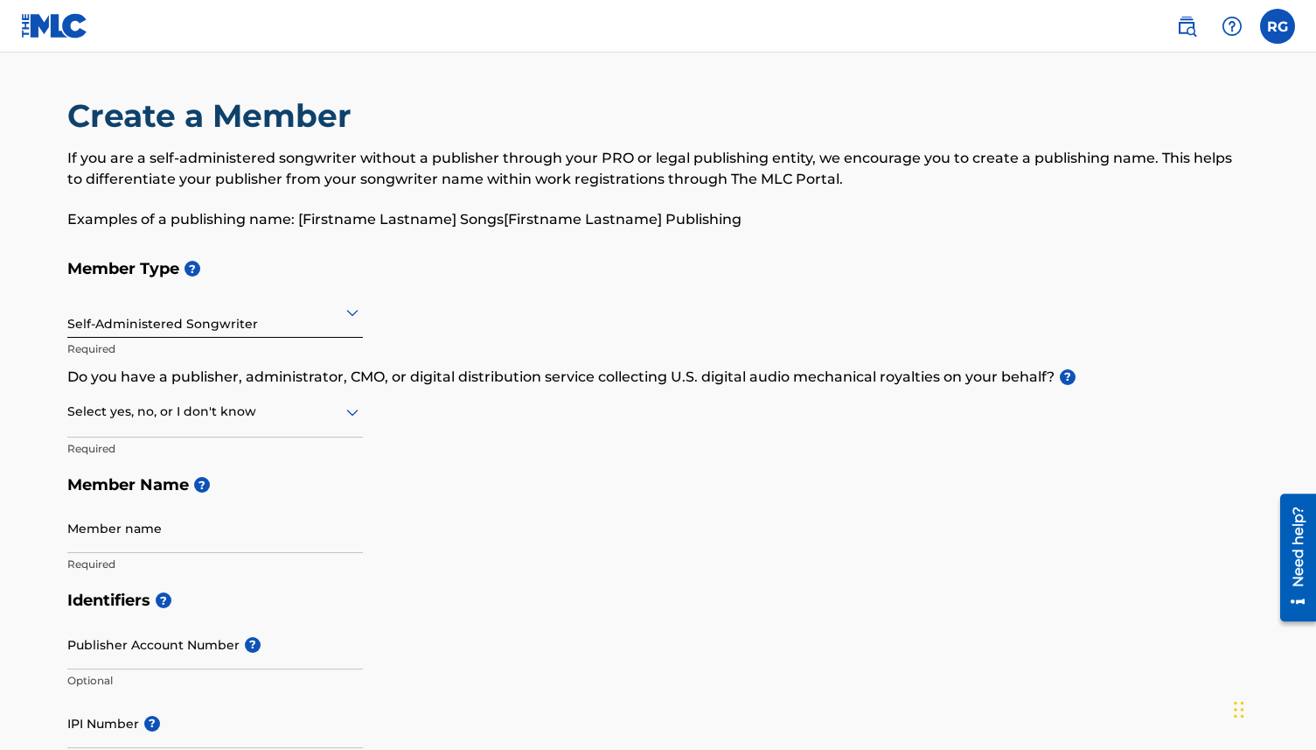
click at [138, 412] on div at bounding box center [215, 412] width 296 height 22
click at [94, 486] on div "No" at bounding box center [215, 496] width 294 height 39
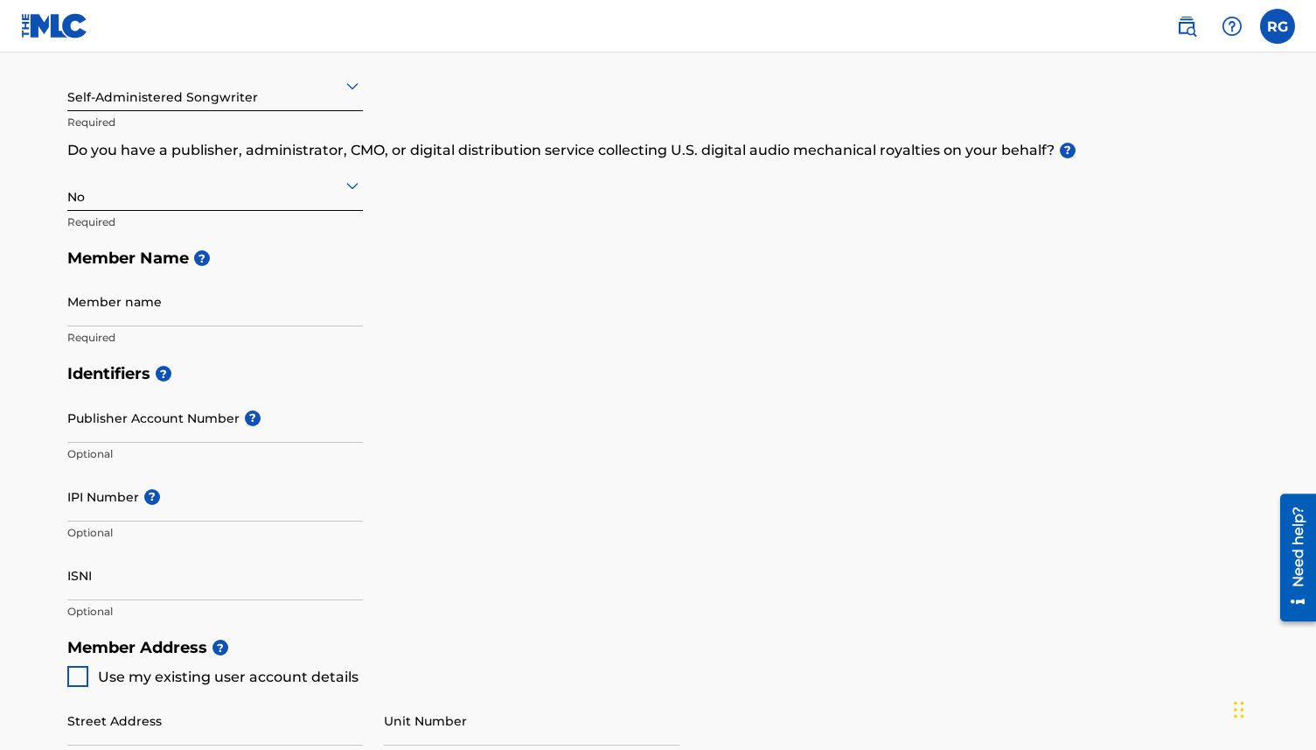
scroll to position [227, 0]
click at [99, 310] on input "Member name" at bounding box center [215, 301] width 296 height 50
type input "[PERSON_NAME]"
type input "[STREET_ADDRESS]"
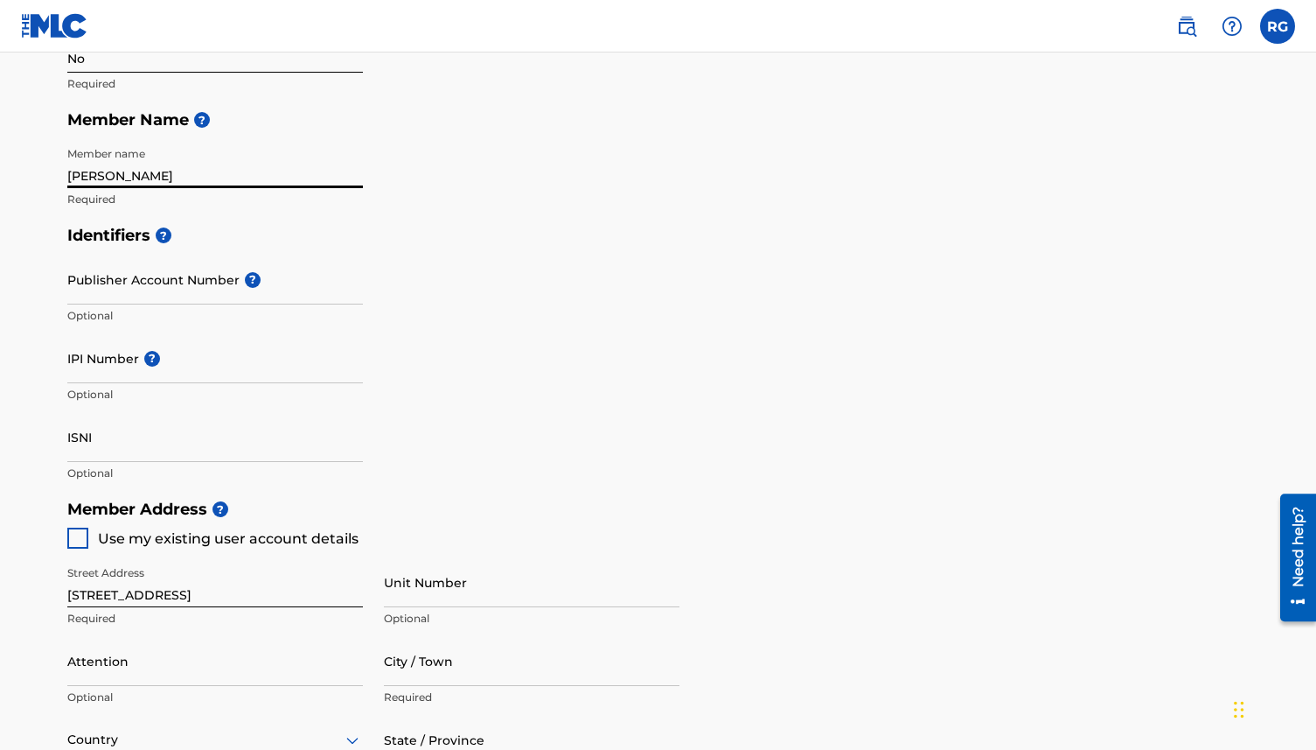
scroll to position [381, 0]
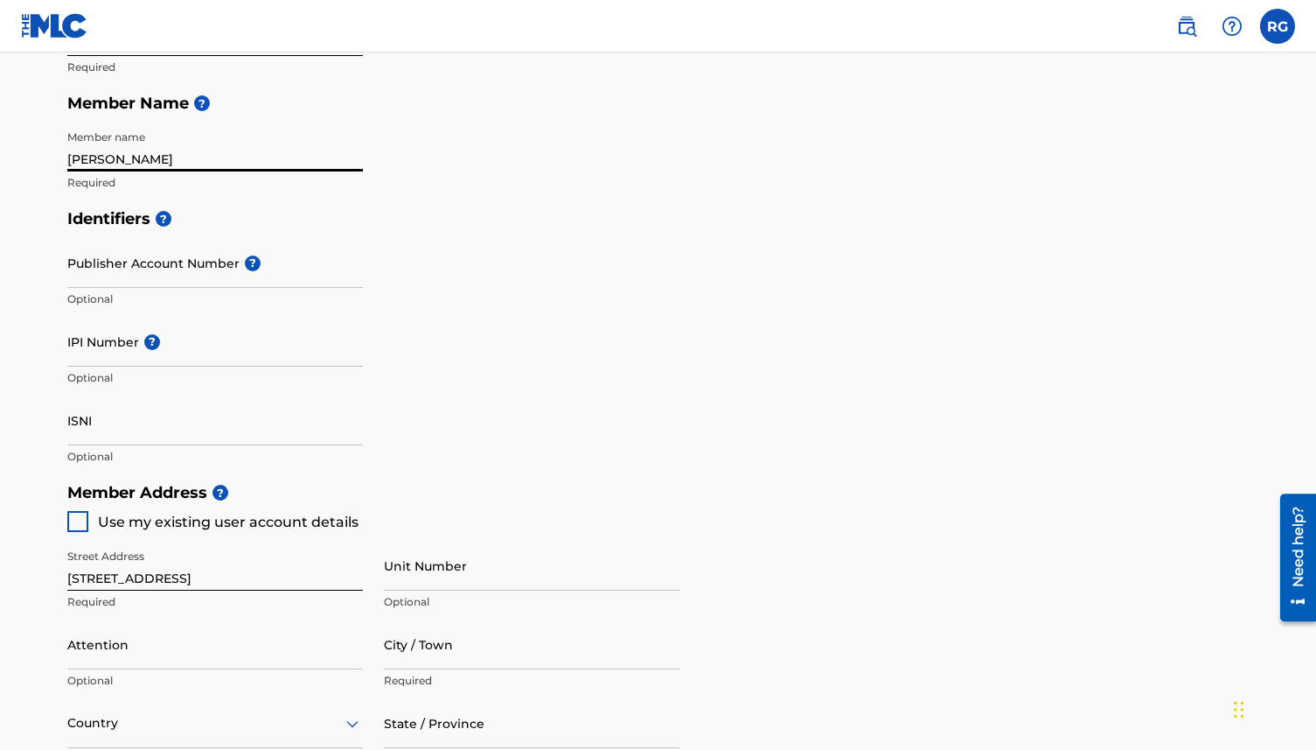
click at [88, 347] on input "IPI Number ?" at bounding box center [215, 342] width 296 height 50
paste input "01135667647"
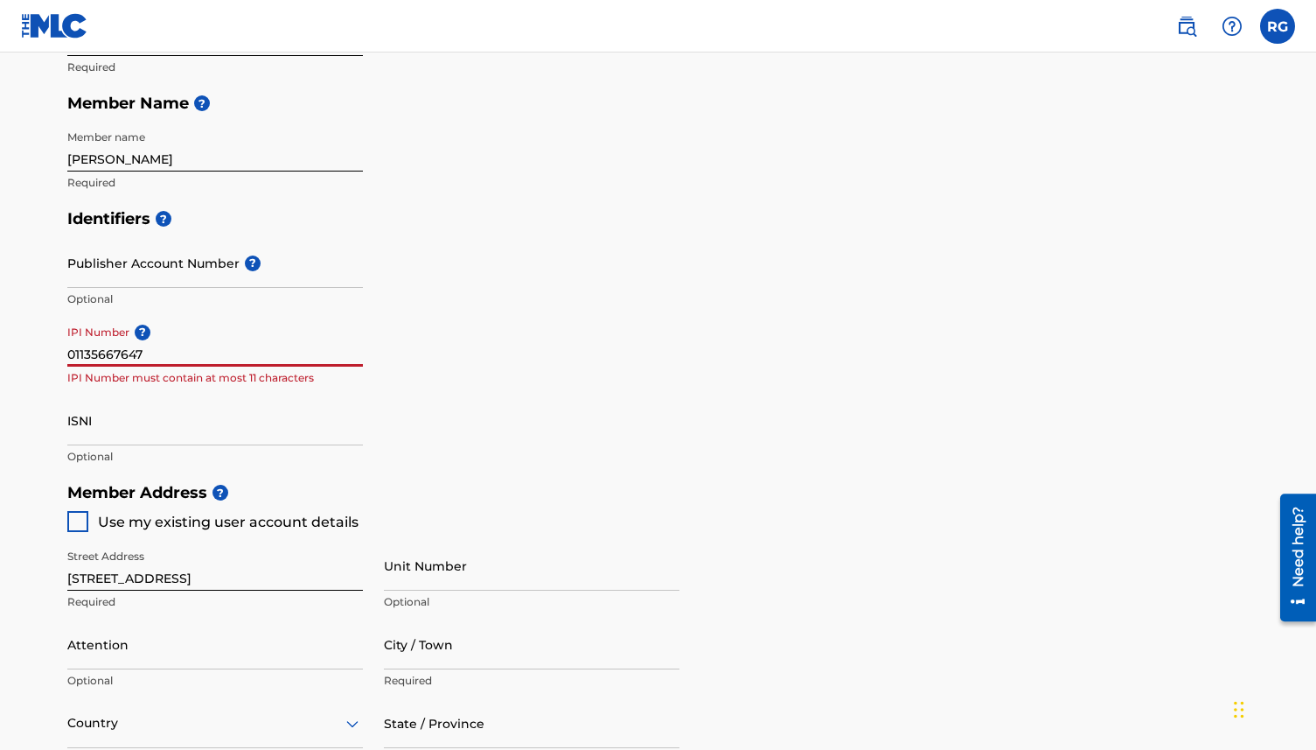
click at [87, 353] on input "01135667647" at bounding box center [215, 342] width 296 height 50
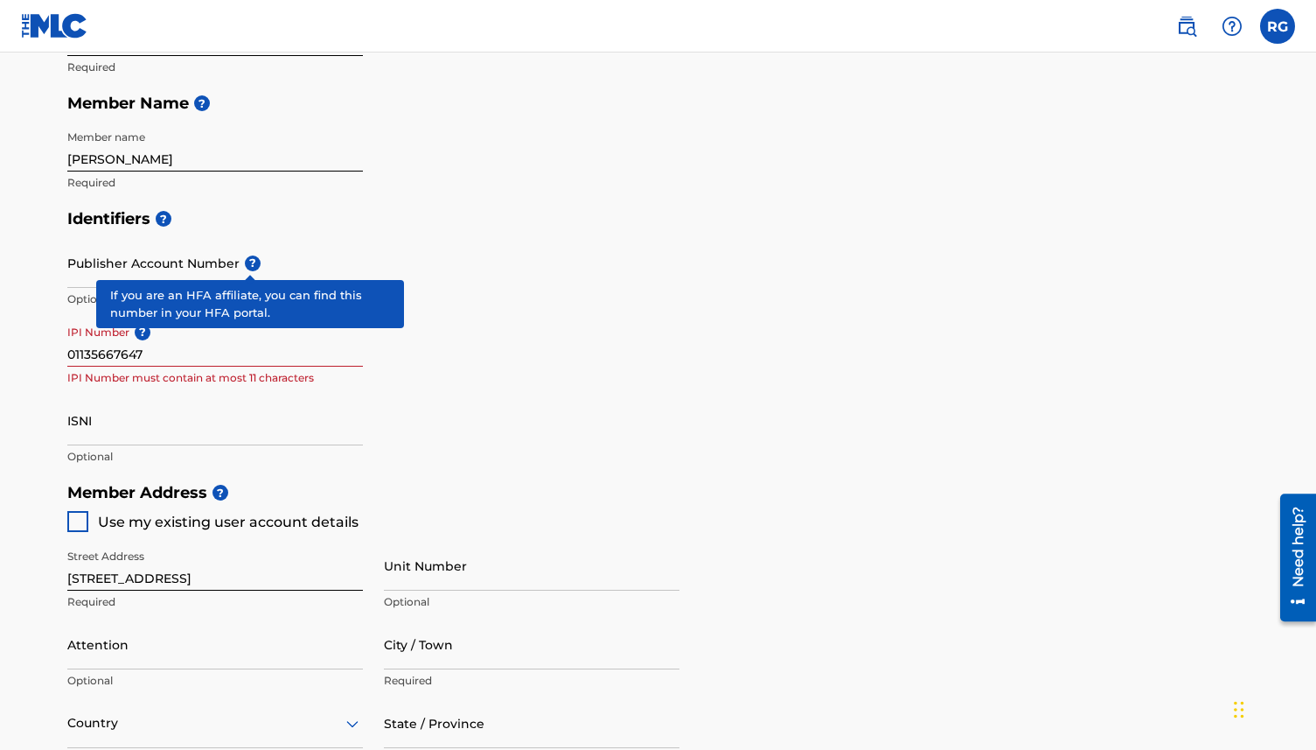
click at [248, 270] on span "?" at bounding box center [253, 263] width 16 height 16
click at [248, 270] on input "Publisher Account Number ?" at bounding box center [215, 263] width 296 height 50
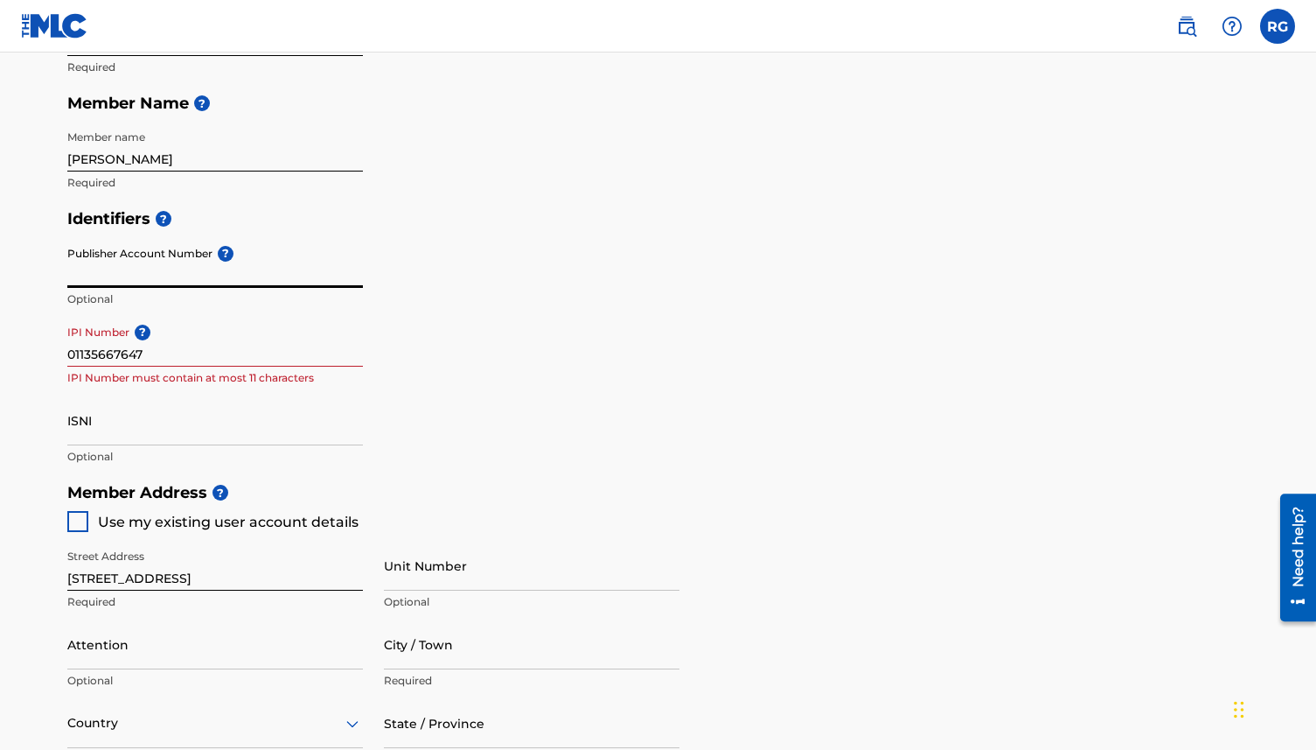
click at [90, 352] on input "01135667647" at bounding box center [215, 342] width 296 height 50
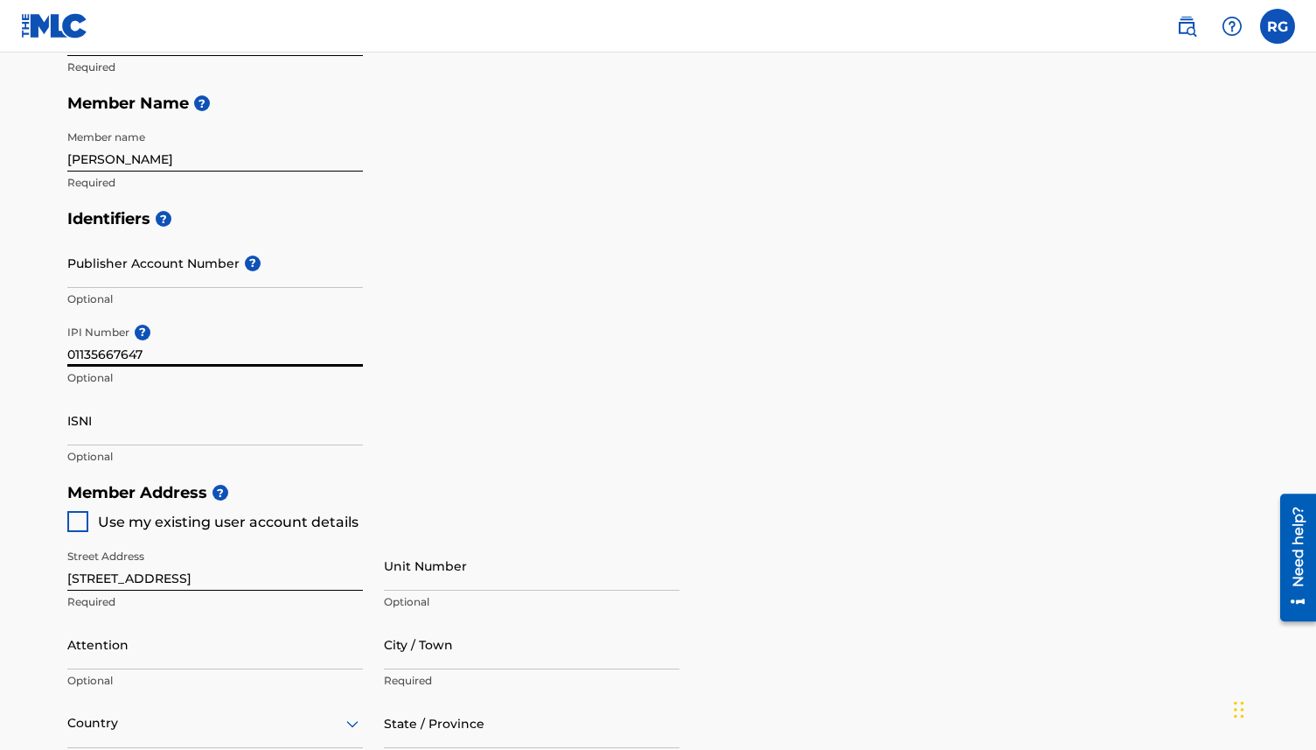
type input "01135667647"
click at [97, 270] on input "Publisher Account Number ?" at bounding box center [215, 263] width 296 height 50
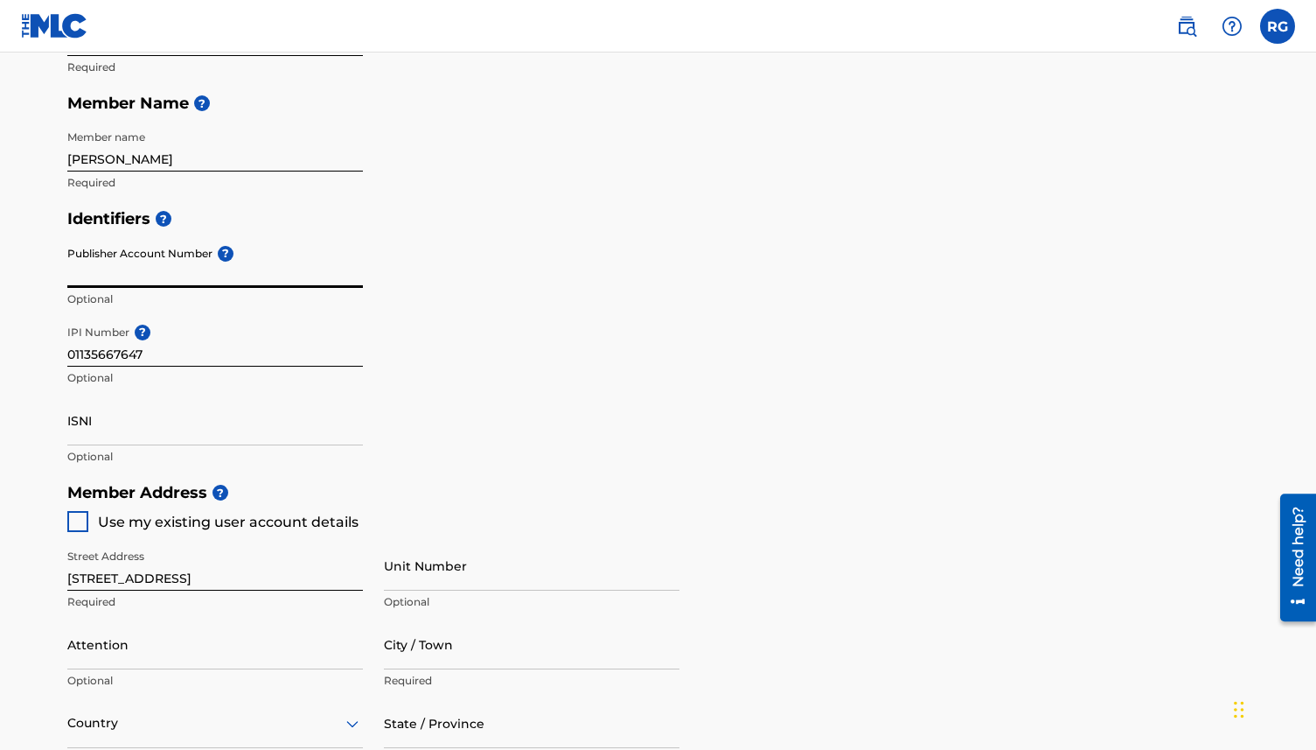
paste input "01223705487"
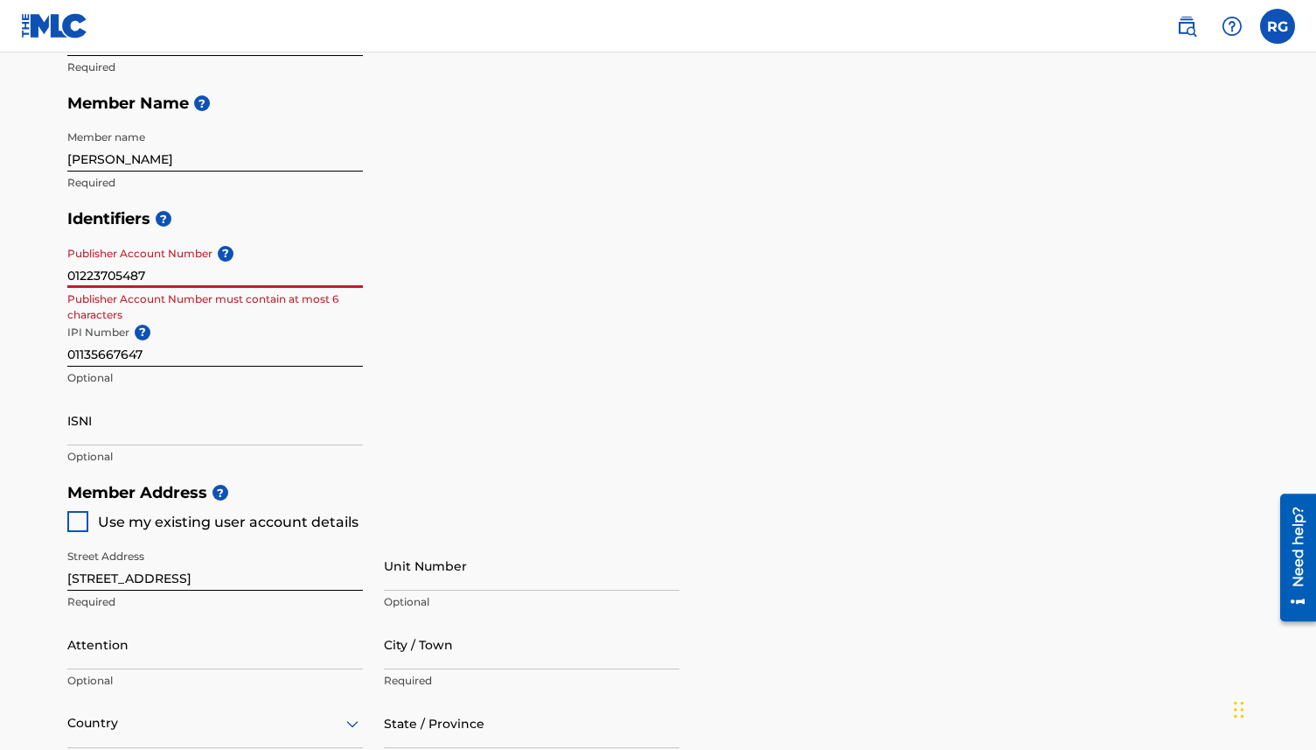
click at [92, 274] on input "01223705487" at bounding box center [215, 263] width 296 height 50
type input "01223705487"
click at [380, 331] on div "Identifiers ? Publisher Account Number ? 01223705487 Publisher Account Number m…" at bounding box center [658, 337] width 1183 height 274
drag, startPoint x: 162, startPoint y: 270, endPoint x: 8, endPoint y: 279, distance: 154.2
click at [8, 279] on main "Create a Member If you are a self-administered songwriter without a publisher t…" at bounding box center [658, 456] width 1316 height 1571
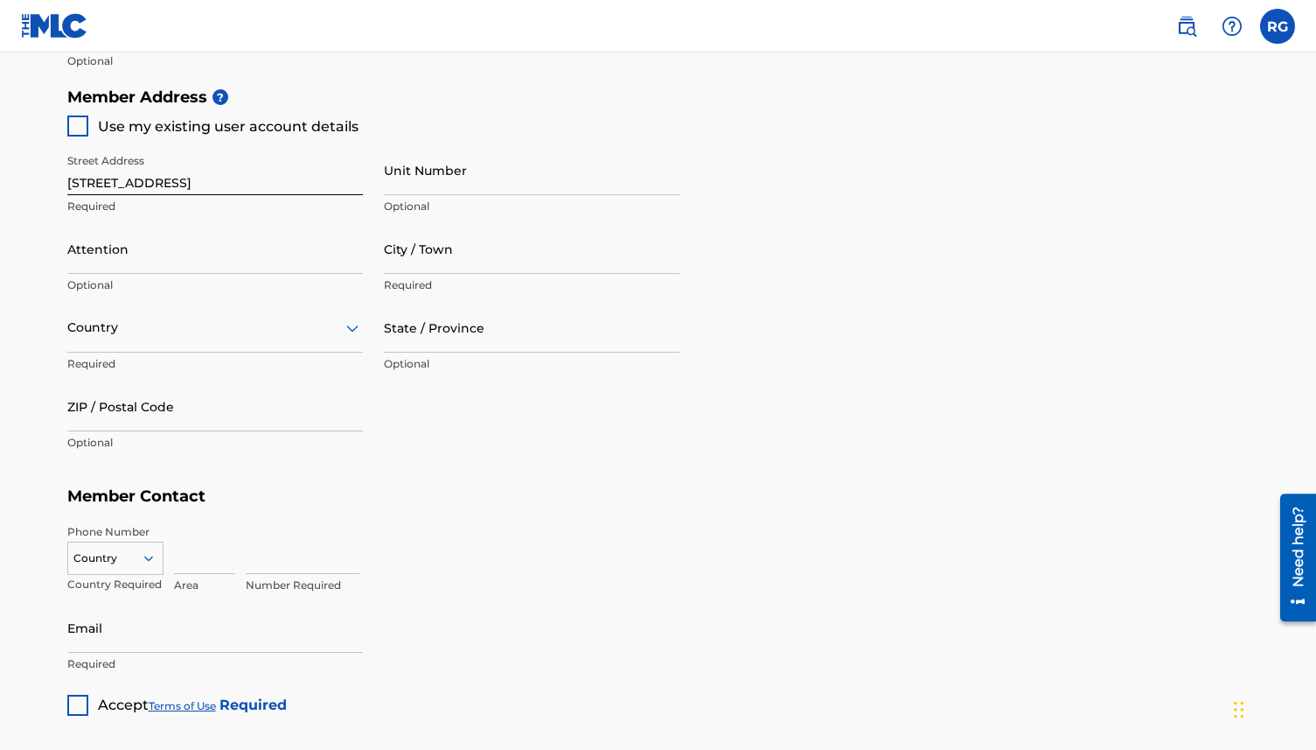
scroll to position [786, 0]
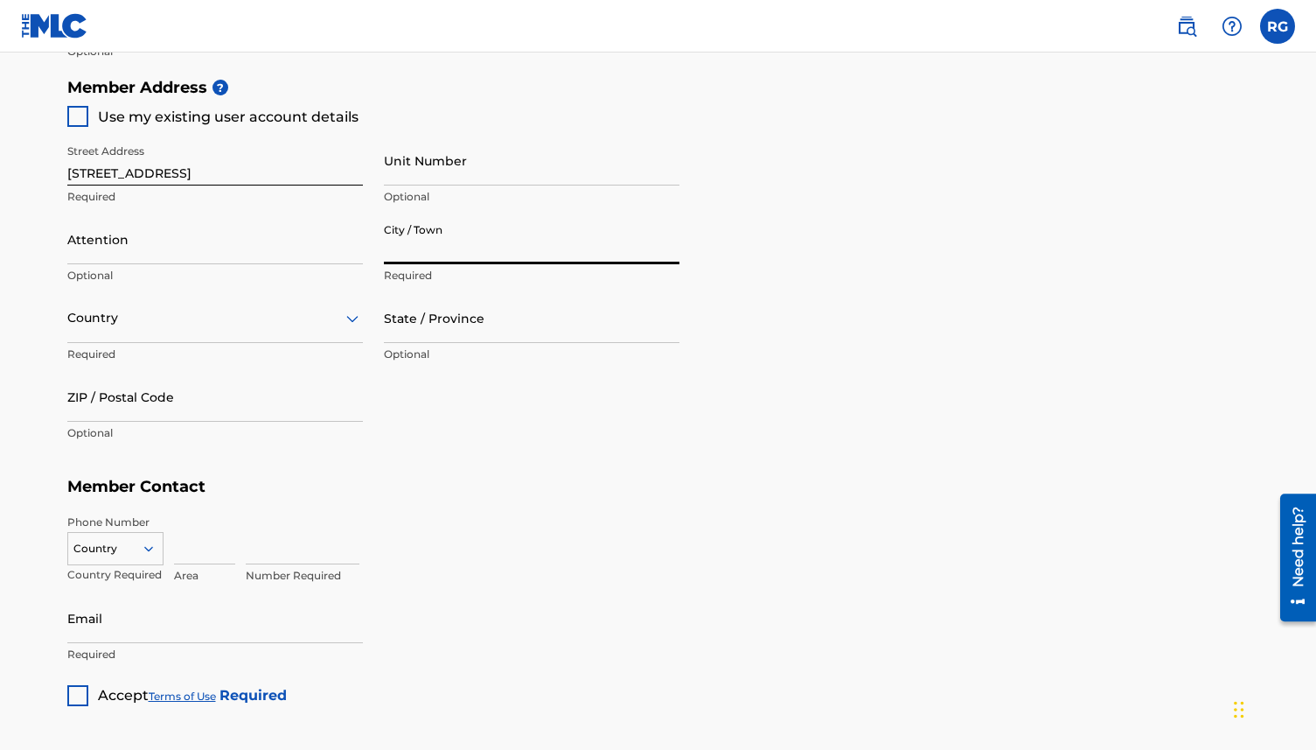
click at [444, 246] on input "City / Town" at bounding box center [532, 239] width 296 height 50
type input "Old Hickory"
type input "[PERSON_NAME]"
type input "[GEOGRAPHIC_DATA]"
type input "[US_STATE]"
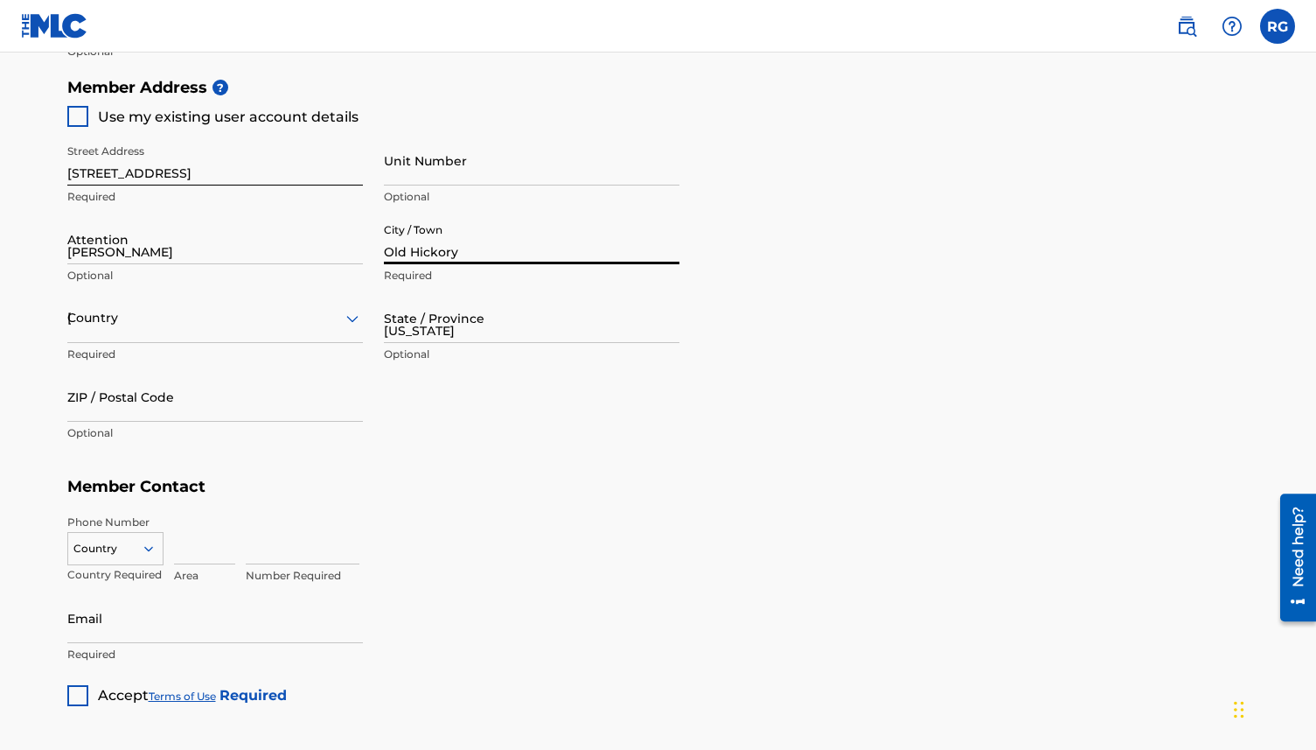
type input "37138"
type input "1"
type input "205"
type input "2188332"
type input "[PERSON_NAME][EMAIL_ADDRESS][PERSON_NAME][DOMAIN_NAME]"
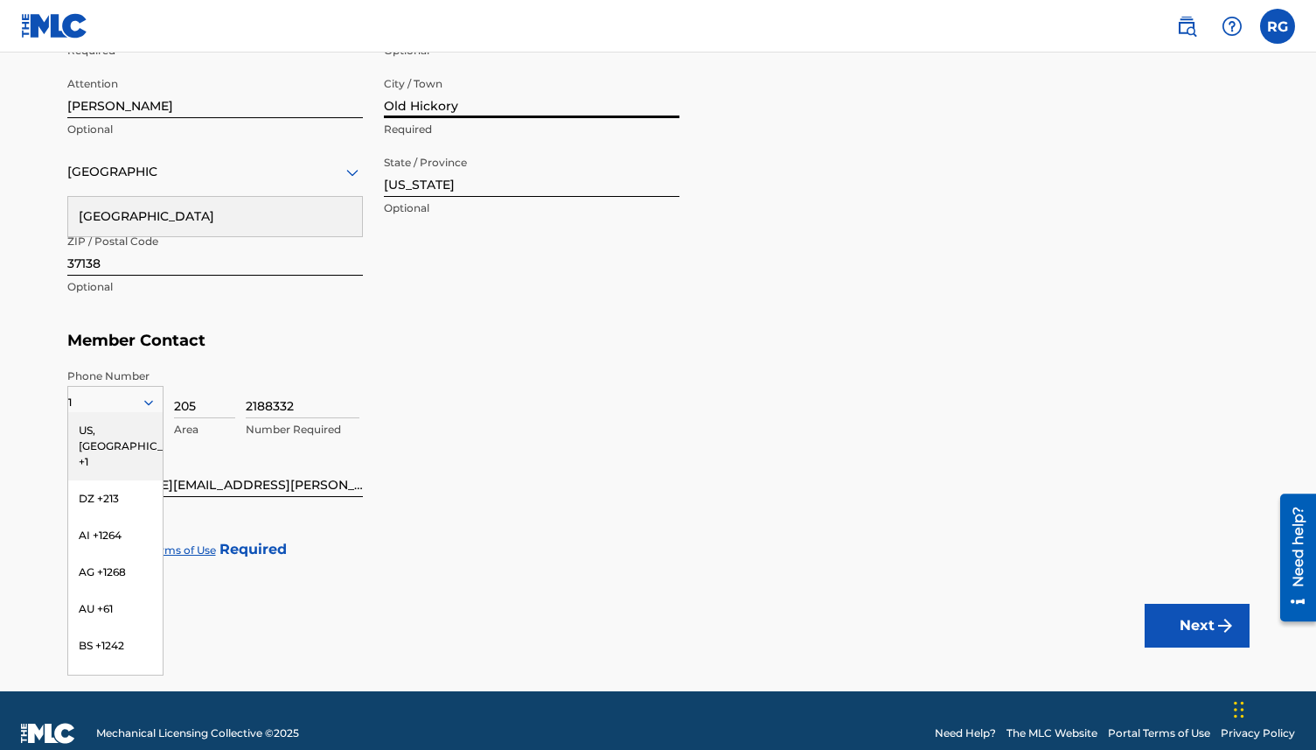
scroll to position [945, 0]
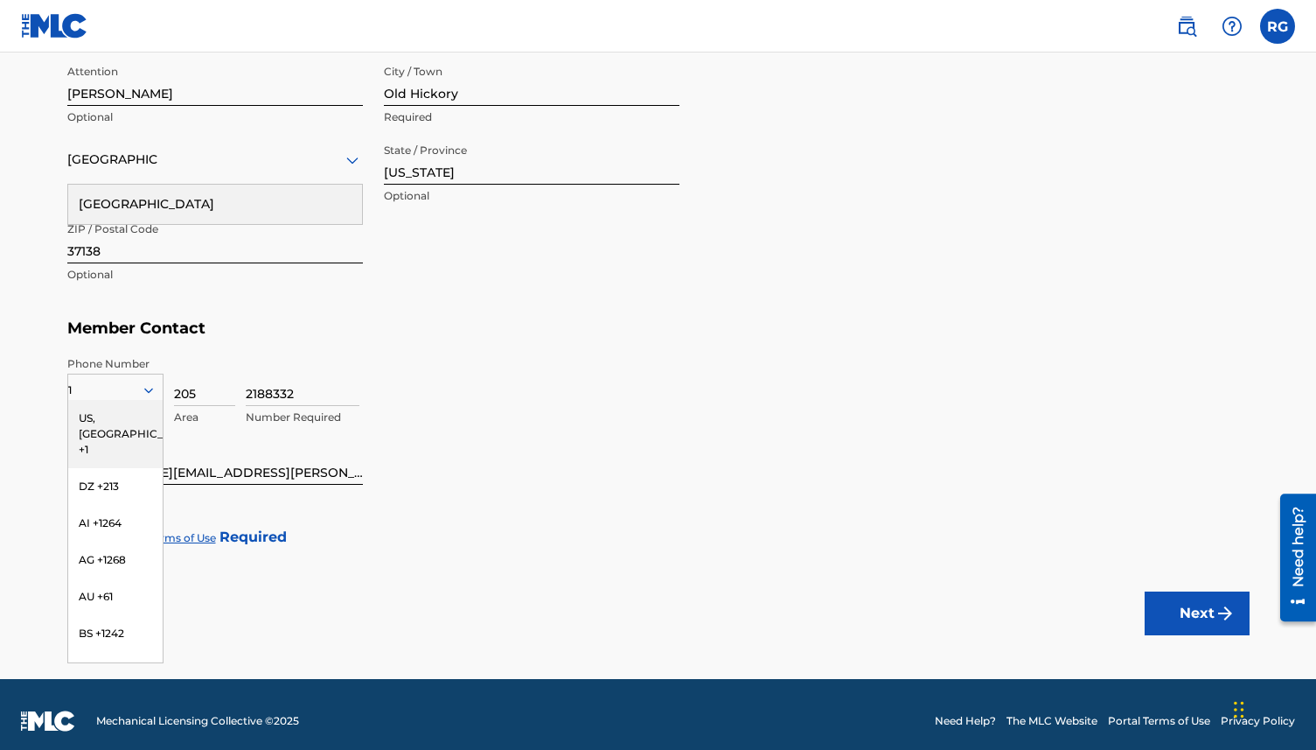
click at [93, 412] on div "US, [GEOGRAPHIC_DATA] +1" at bounding box center [115, 434] width 94 height 68
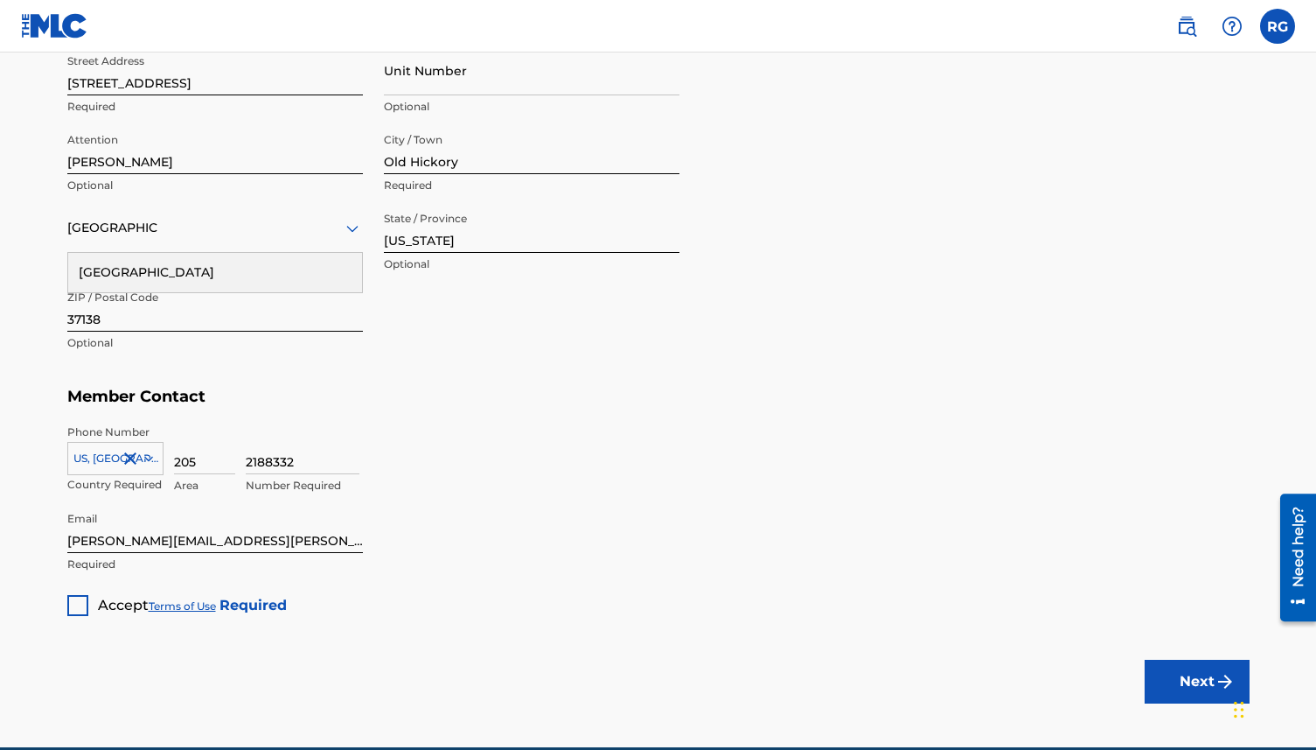
scroll to position [866, 0]
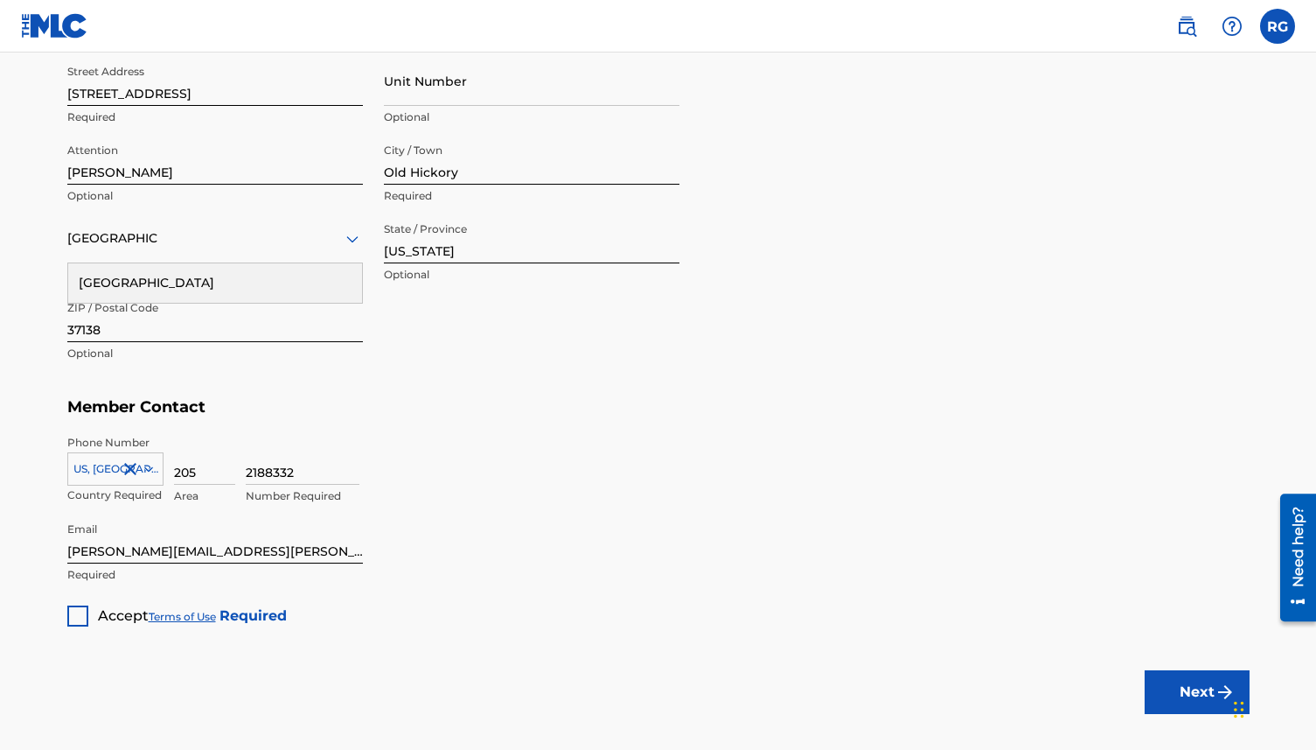
click at [129, 276] on div "[GEOGRAPHIC_DATA]" at bounding box center [215, 282] width 294 height 39
click at [1202, 688] on button "Next" at bounding box center [1197, 692] width 105 height 44
click at [74, 616] on div at bounding box center [77, 615] width 21 height 21
click at [1165, 695] on button "Next" at bounding box center [1197, 692] width 105 height 44
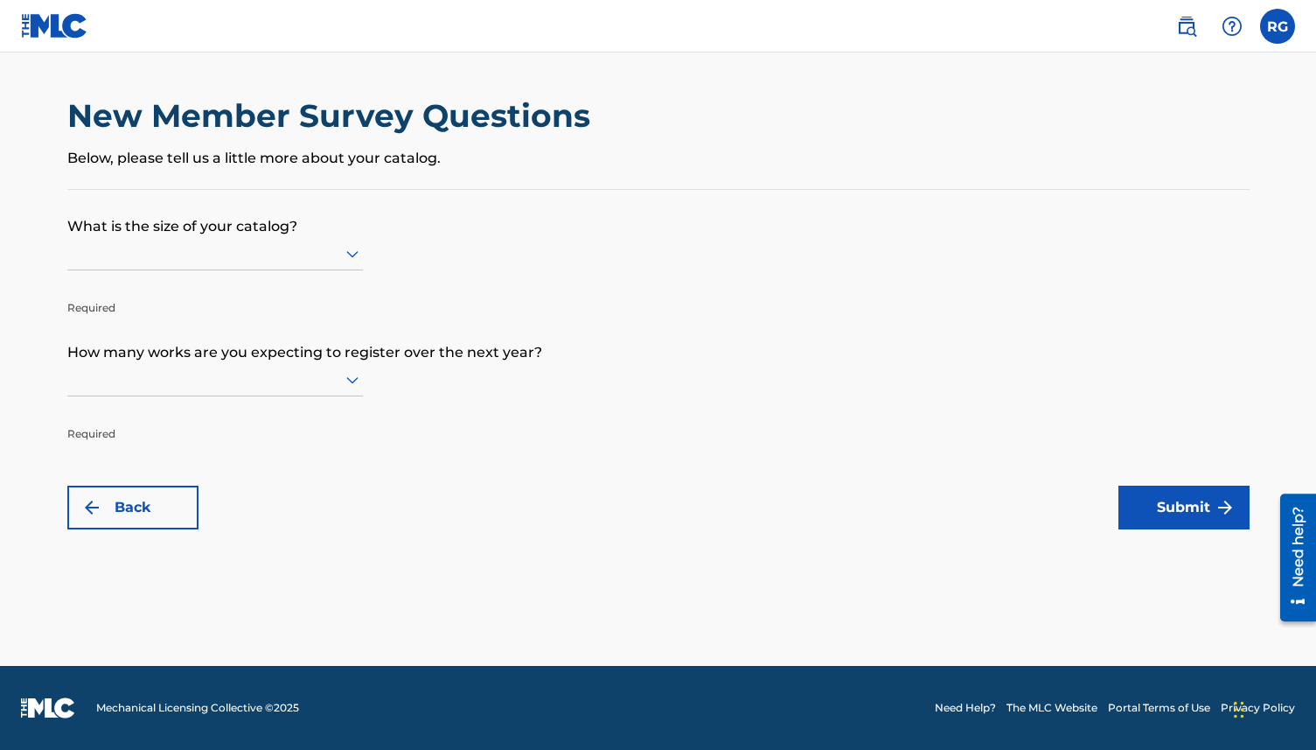
click at [252, 252] on div at bounding box center [215, 253] width 296 height 22
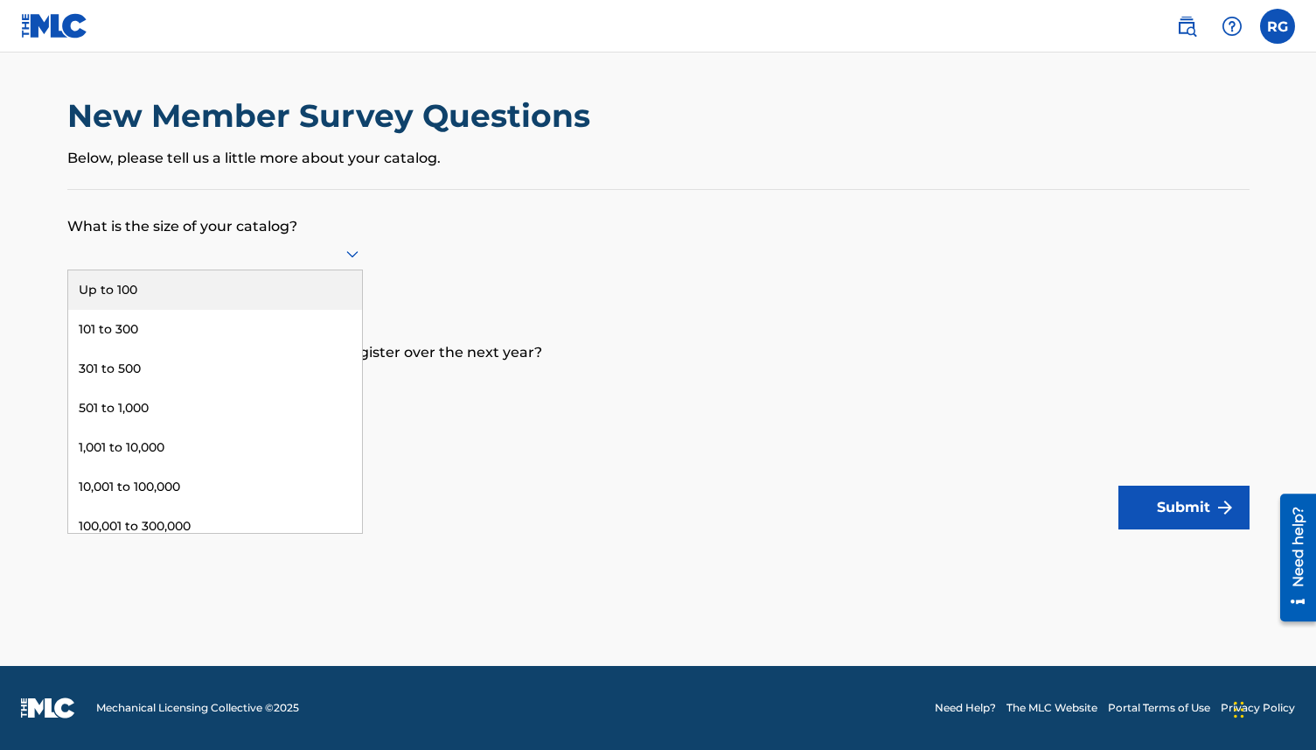
click at [148, 287] on div "Up to 100" at bounding box center [215, 289] width 294 height 39
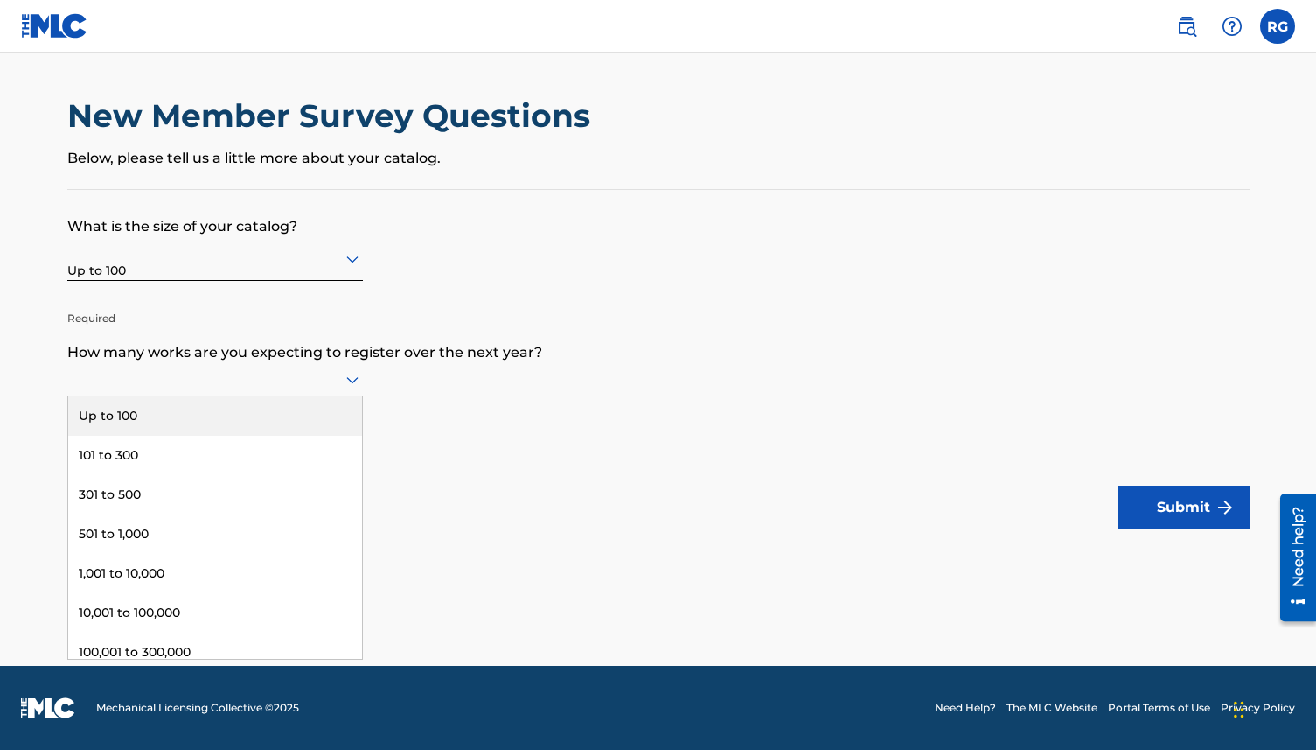
click at [357, 377] on icon at bounding box center [352, 380] width 12 height 7
click at [199, 414] on div "Up to 100" at bounding box center [215, 415] width 294 height 39
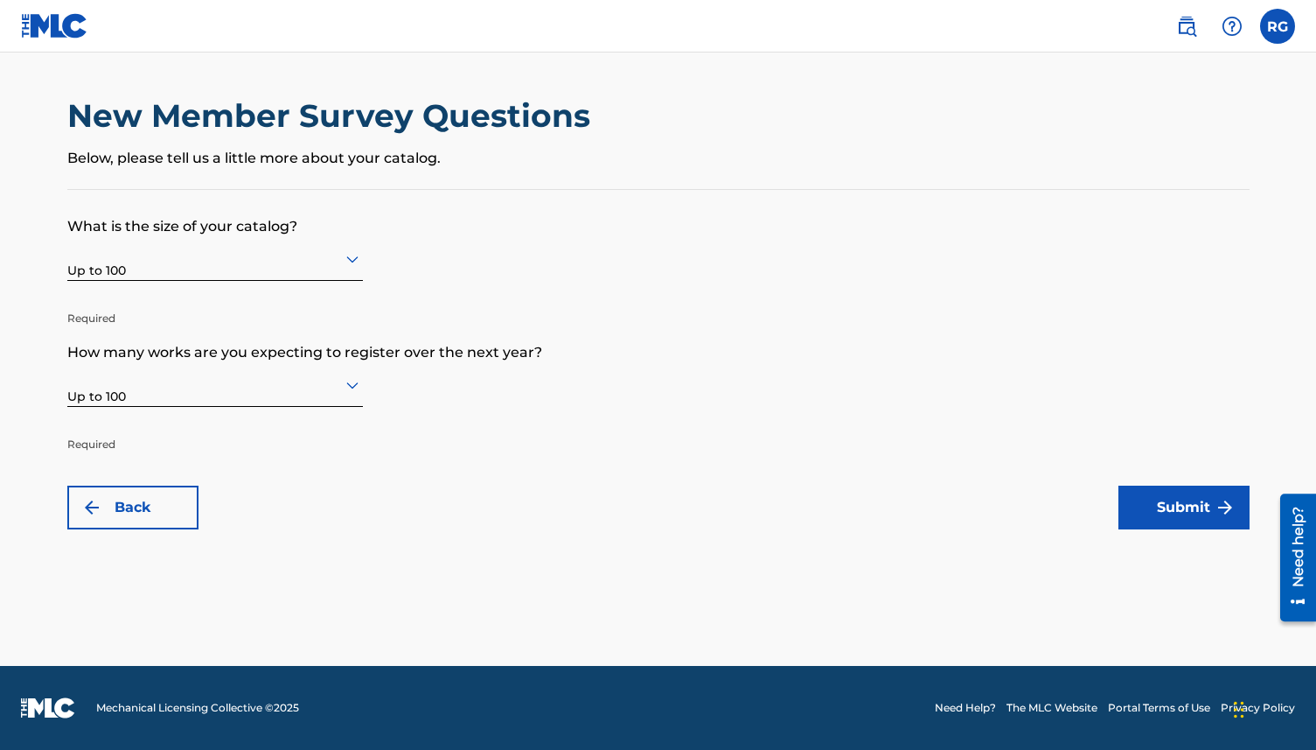
click at [1162, 513] on button "Submit" at bounding box center [1184, 507] width 131 height 44
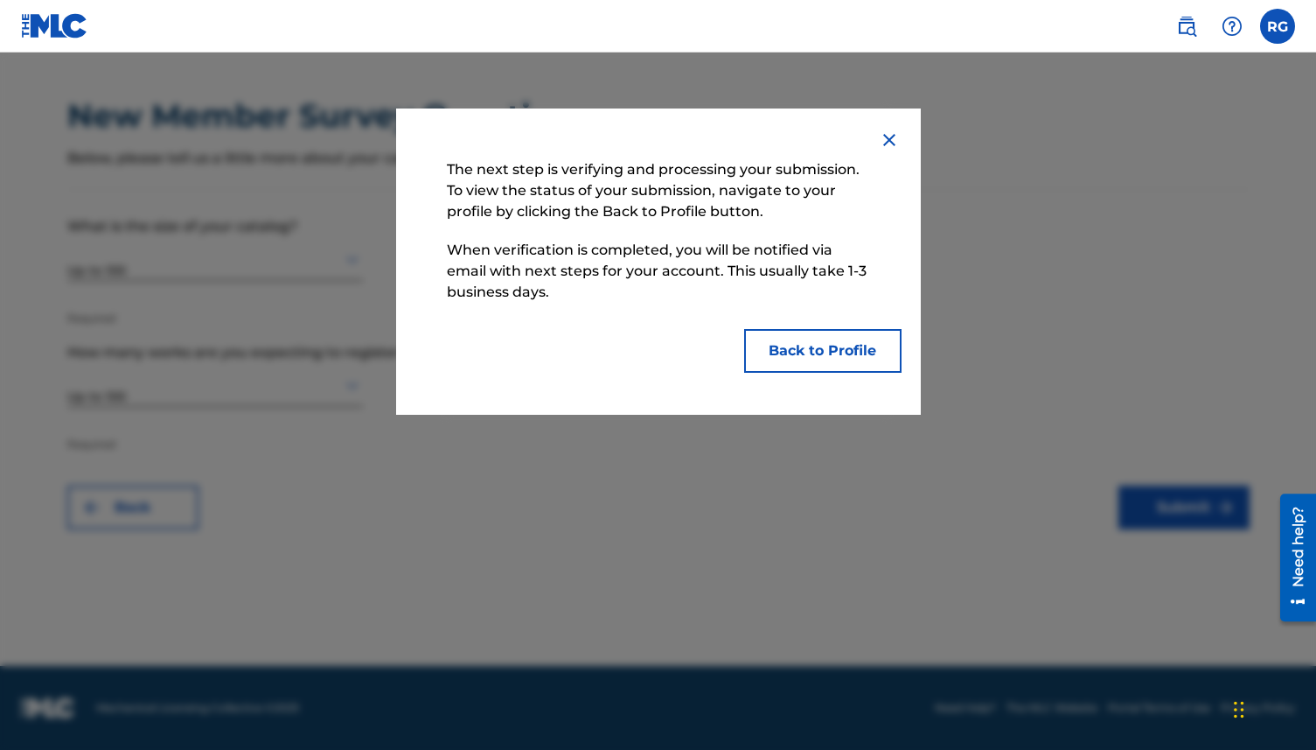
click at [814, 360] on button "Back to Profile" at bounding box center [822, 351] width 157 height 44
